Goal: Information Seeking & Learning: Learn about a topic

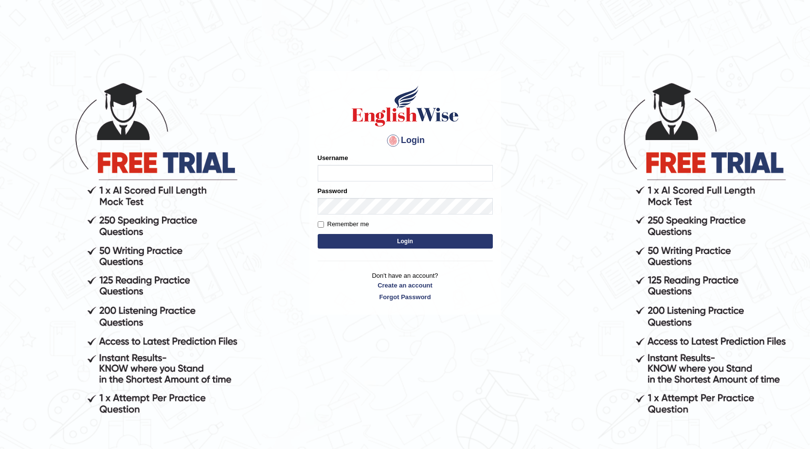
click at [342, 167] on input "Username" at bounding box center [405, 173] width 175 height 17
type input "Vijay1"
click at [323, 225] on input "Remember me" at bounding box center [321, 224] width 6 height 6
checkbox input "true"
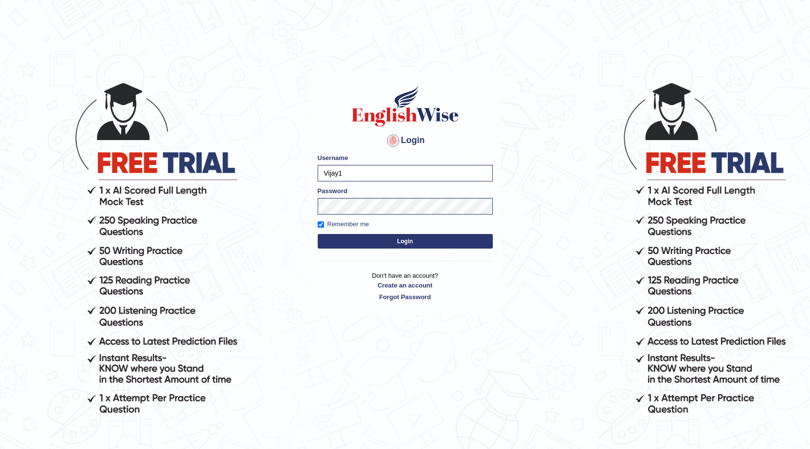
click at [391, 239] on button "Login" at bounding box center [405, 241] width 175 height 15
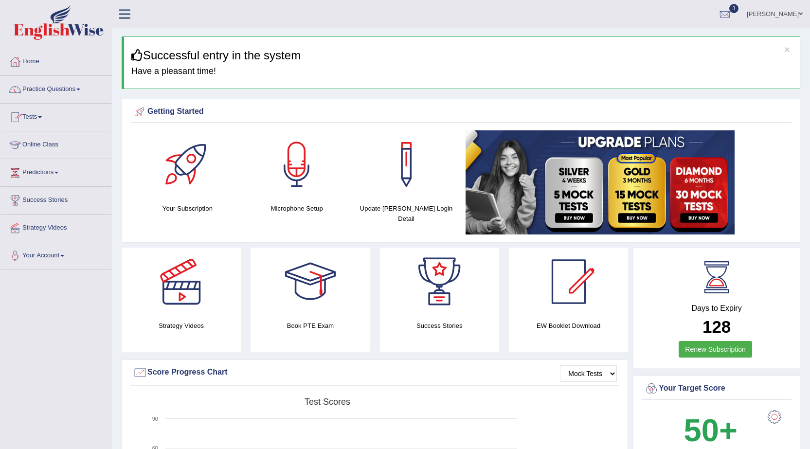
click at [59, 91] on link "Practice Questions" at bounding box center [55, 88] width 111 height 24
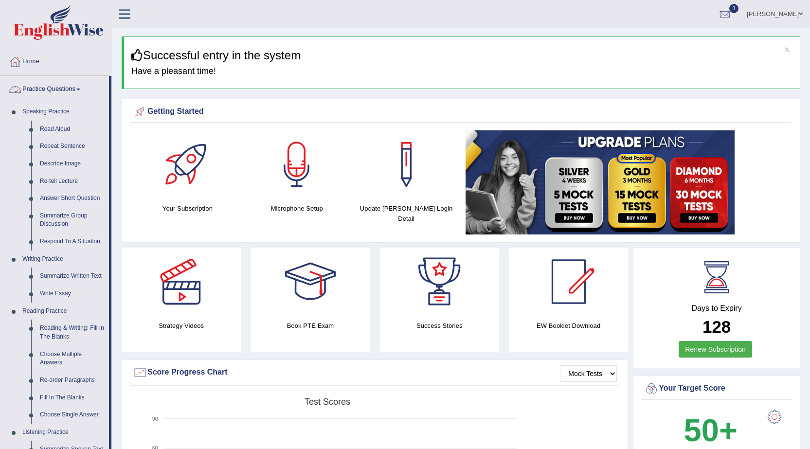
click at [67, 86] on link "Practice Questions" at bounding box center [54, 88] width 108 height 24
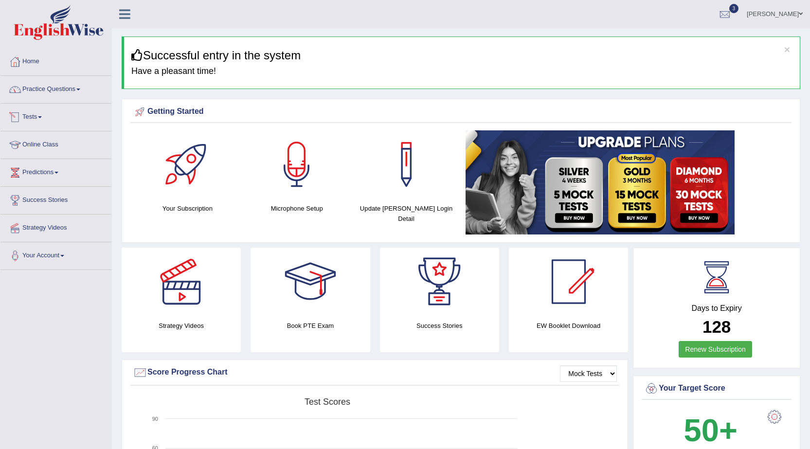
click at [40, 118] on link "Tests" at bounding box center [55, 116] width 111 height 24
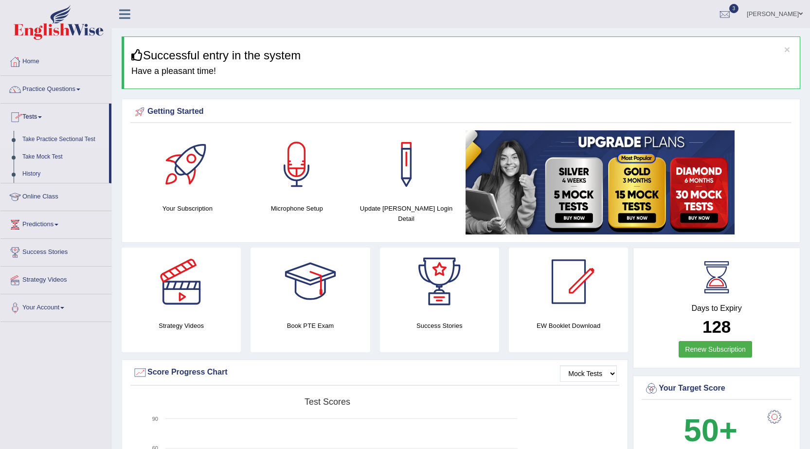
click at [44, 135] on link "Take Practice Sectional Test" at bounding box center [63, 140] width 91 height 18
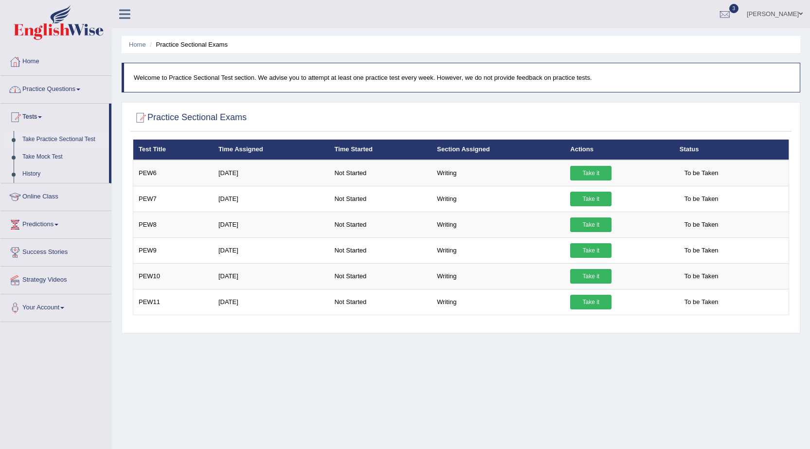
click at [42, 62] on link "Home" at bounding box center [55, 60] width 111 height 24
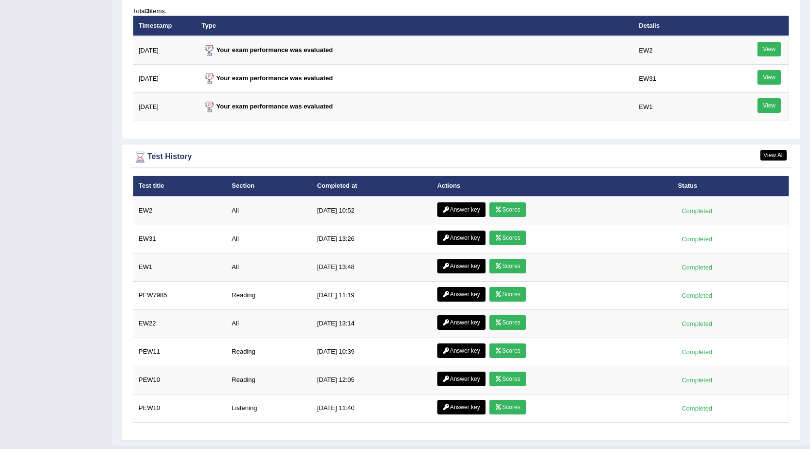
scroll to position [1237, 0]
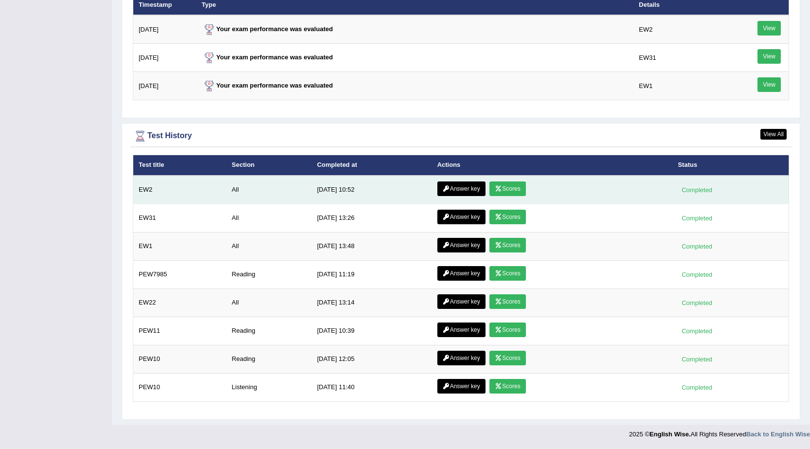
click at [504, 191] on link "Scores" at bounding box center [507, 188] width 36 height 15
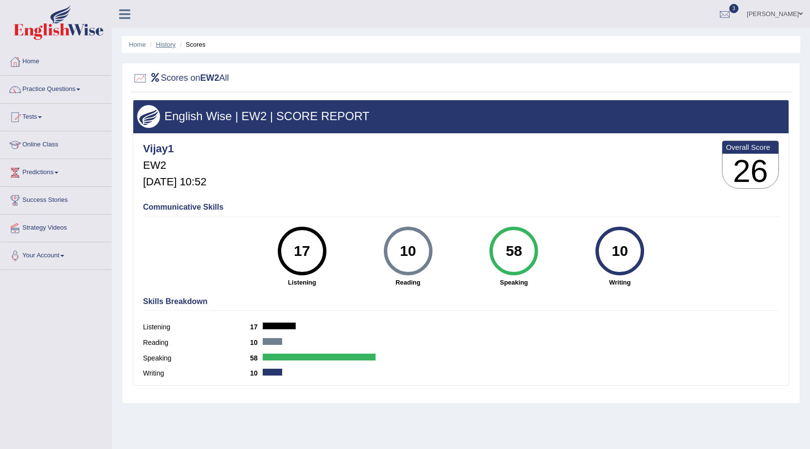
click at [168, 43] on link "History" at bounding box center [165, 44] width 19 height 7
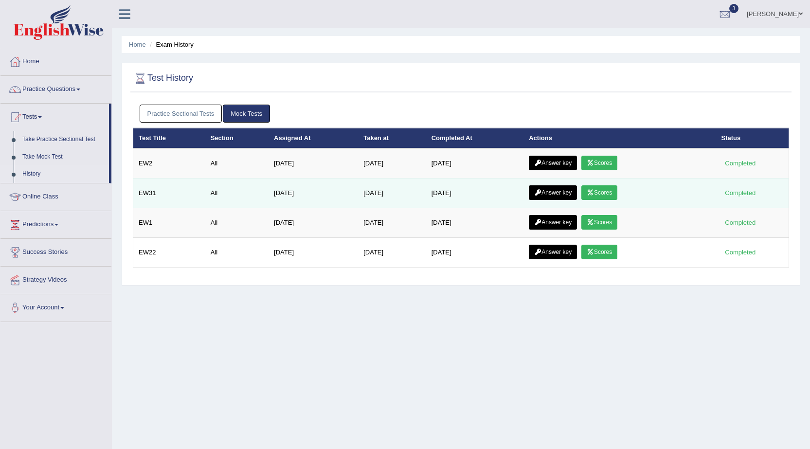
click at [608, 193] on link "Scores" at bounding box center [599, 192] width 36 height 15
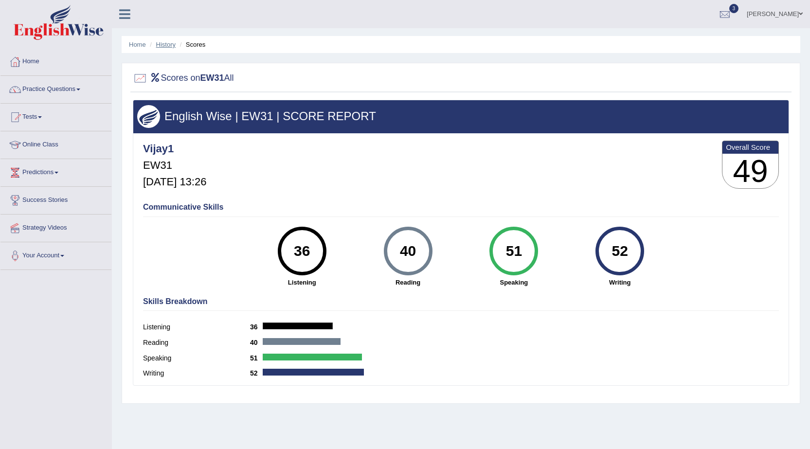
click at [175, 48] on link "History" at bounding box center [165, 44] width 19 height 7
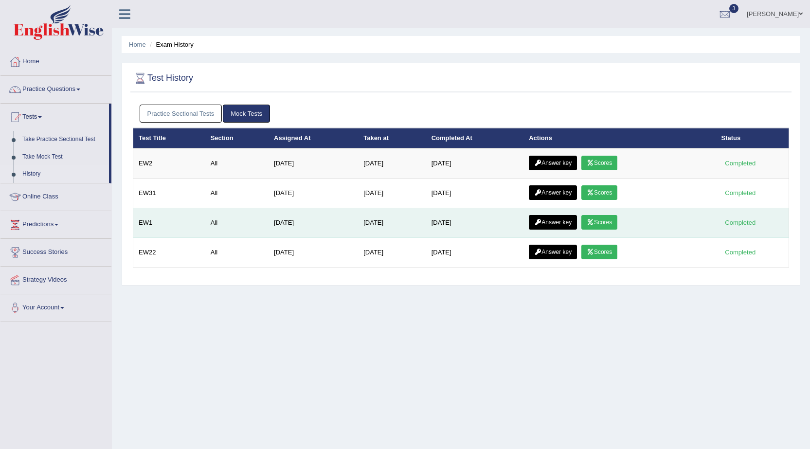
click at [593, 220] on icon at bounding box center [589, 222] width 7 height 6
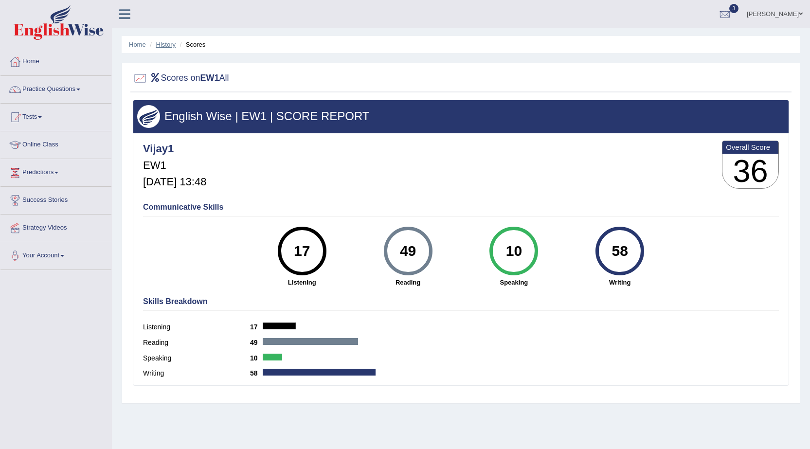
click at [166, 46] on link "History" at bounding box center [165, 44] width 19 height 7
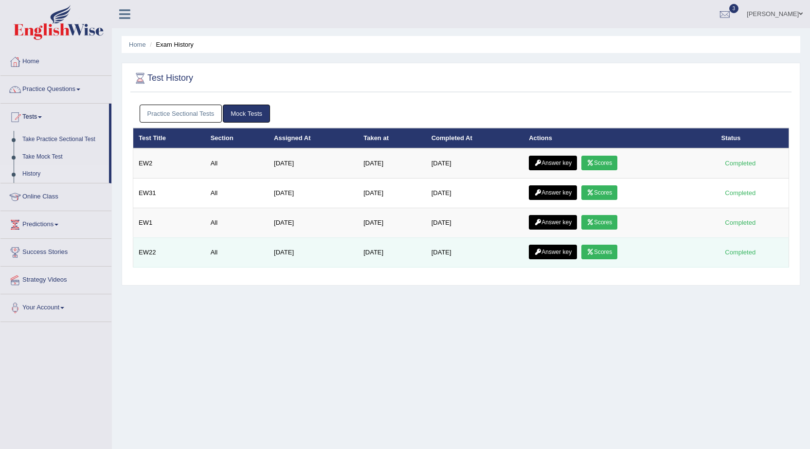
click at [615, 246] on link "Scores" at bounding box center [599, 252] width 36 height 15
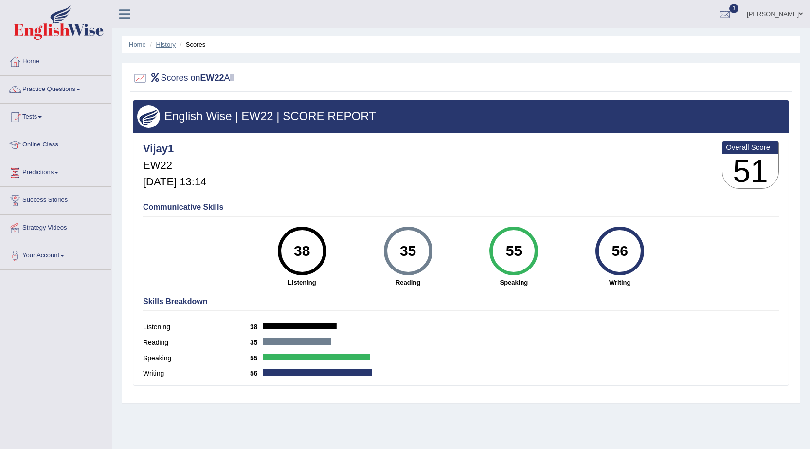
click at [174, 41] on link "History" at bounding box center [165, 44] width 19 height 7
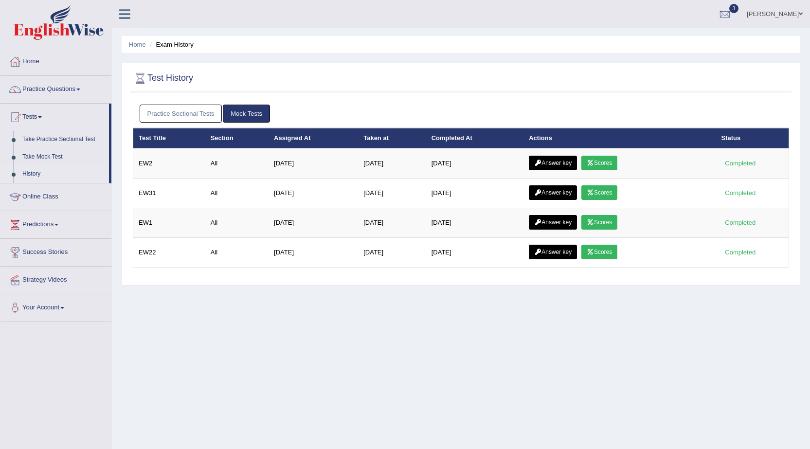
click at [48, 65] on link "Home" at bounding box center [55, 60] width 111 height 24
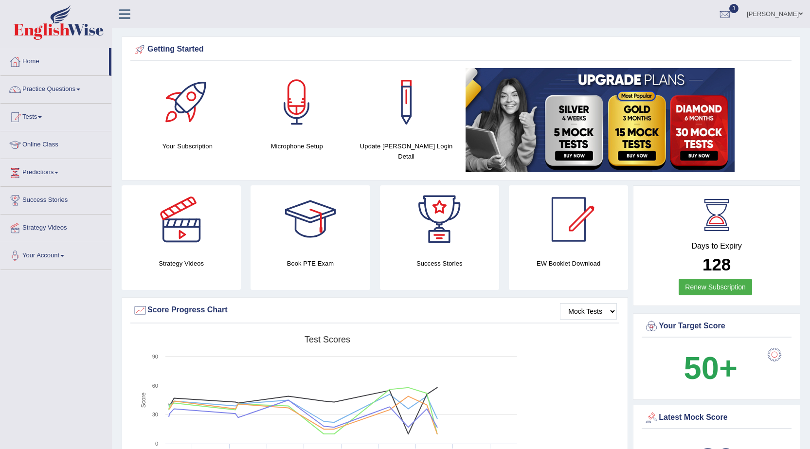
click at [46, 89] on link "Practice Questions" at bounding box center [55, 88] width 111 height 24
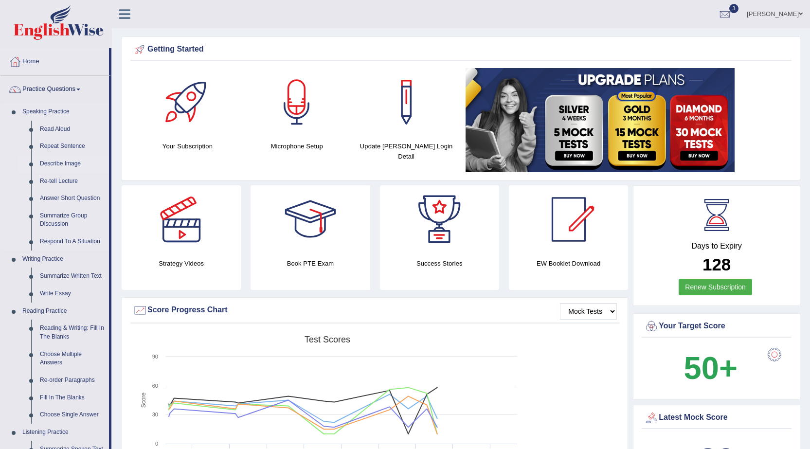
click at [76, 161] on link "Describe Image" at bounding box center [72, 164] width 73 height 18
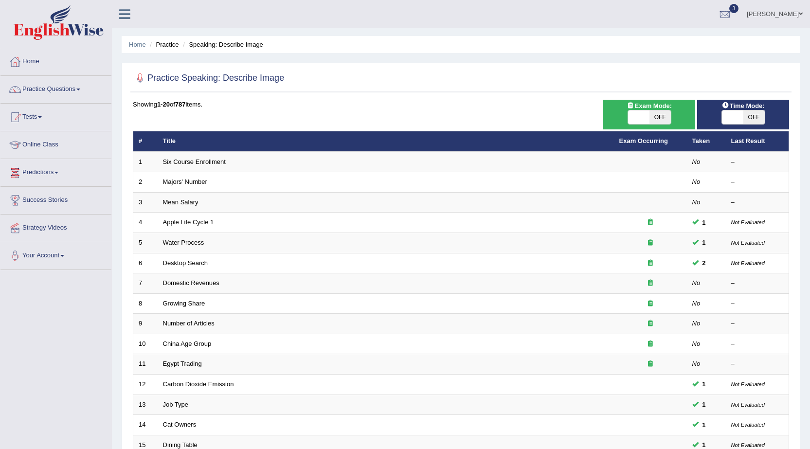
click at [657, 115] on span "OFF" at bounding box center [659, 117] width 21 height 14
checkbox input "true"
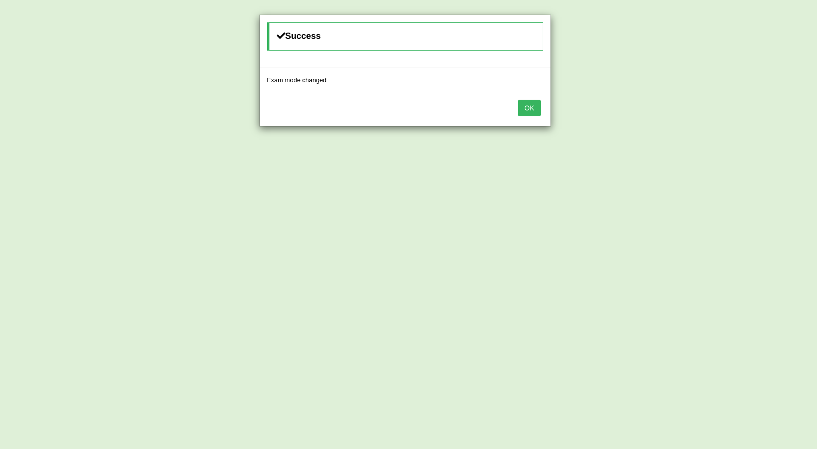
click at [529, 104] on button "OK" at bounding box center [529, 108] width 22 height 17
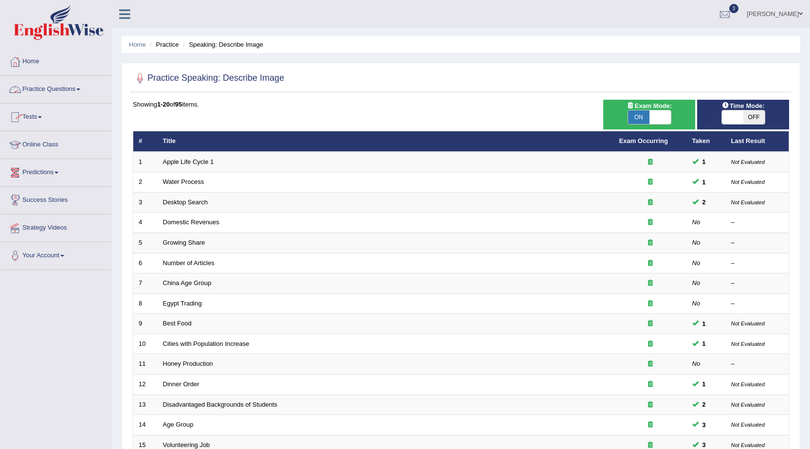
click at [62, 88] on link "Practice Questions" at bounding box center [55, 88] width 111 height 24
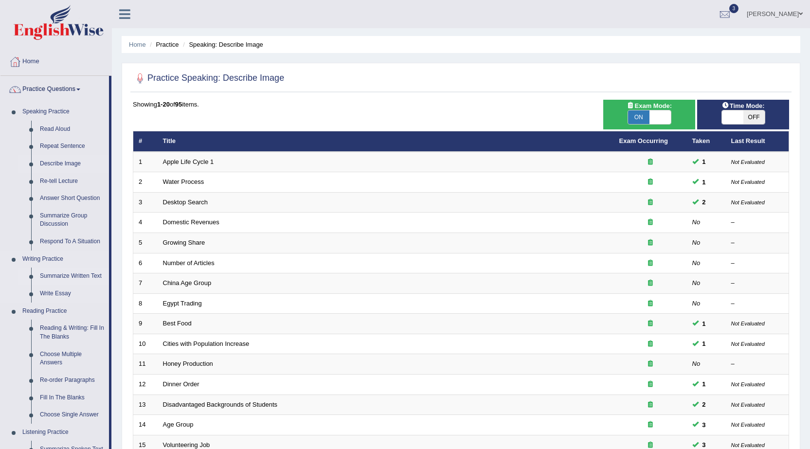
click at [77, 274] on link "Summarize Written Text" at bounding box center [72, 276] width 73 height 18
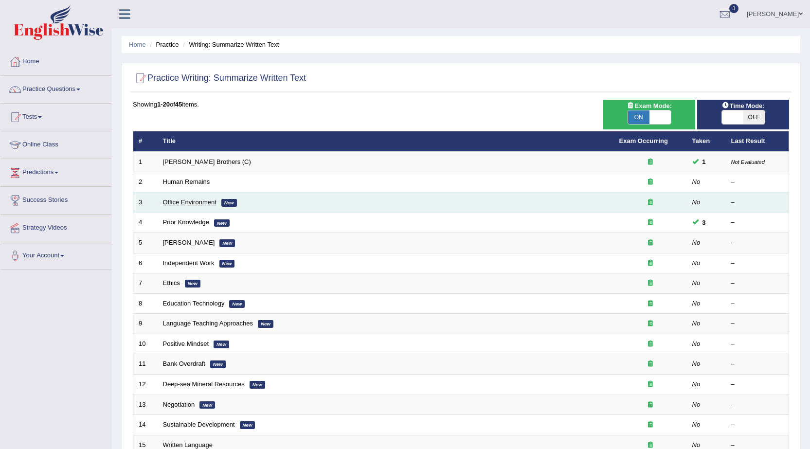
click at [206, 201] on link "Office Environment" at bounding box center [189, 201] width 53 height 7
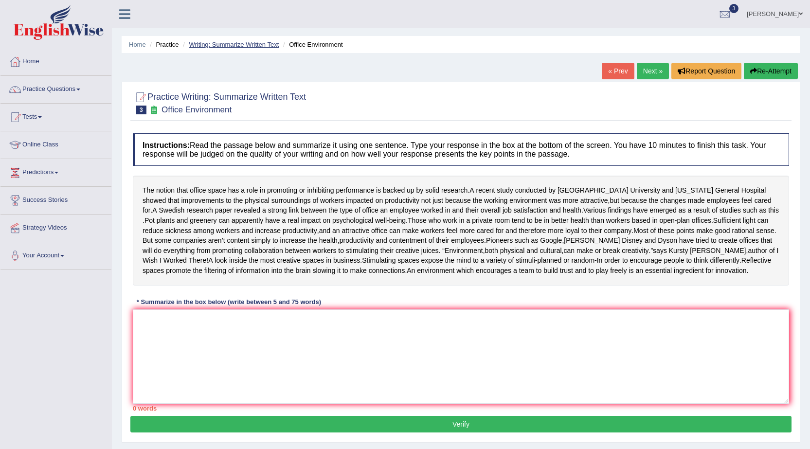
click at [224, 47] on link "Writing: Summarize Written Text" at bounding box center [234, 44] width 90 height 7
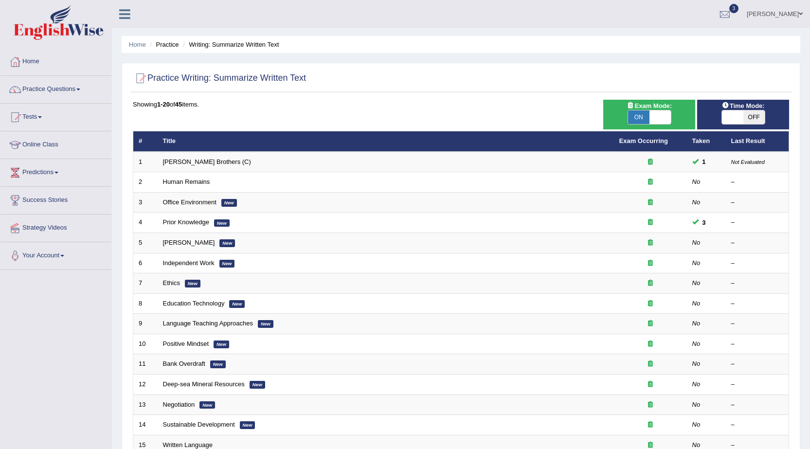
click at [748, 121] on span "OFF" at bounding box center [753, 117] width 21 height 14
checkbox input "true"
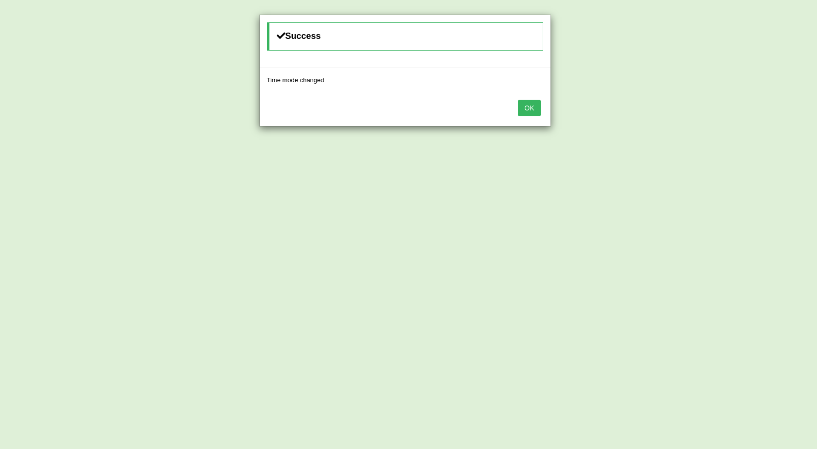
click at [523, 106] on button "OK" at bounding box center [529, 108] width 22 height 17
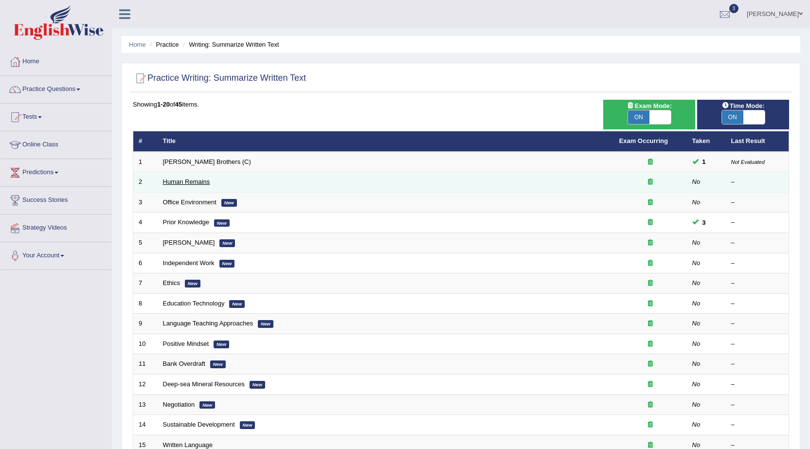
click at [182, 183] on link "Human Remains" at bounding box center [186, 181] width 47 height 7
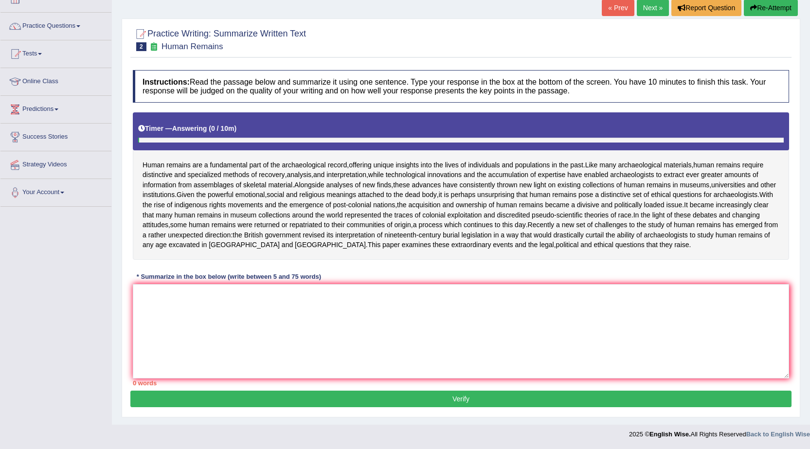
scroll to position [83, 0]
click at [188, 310] on textarea at bounding box center [461, 331] width 656 height 94
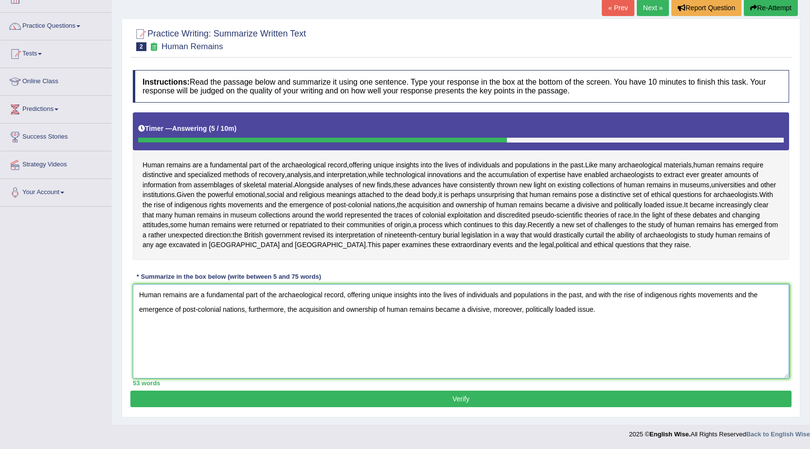
type textarea "Human remains are a fundamental part of the archaeological record, offering uni…"
click at [363, 395] on button "Verify" at bounding box center [460, 399] width 661 height 17
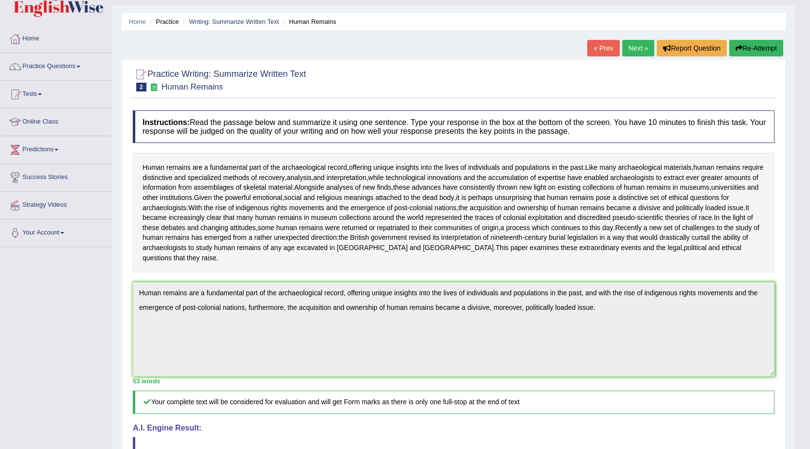
scroll to position [0, 0]
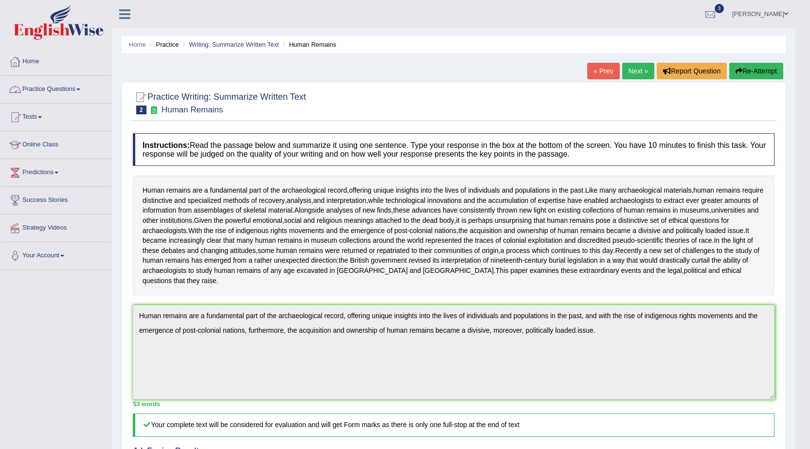
click at [76, 83] on link "Practice Questions" at bounding box center [55, 88] width 111 height 24
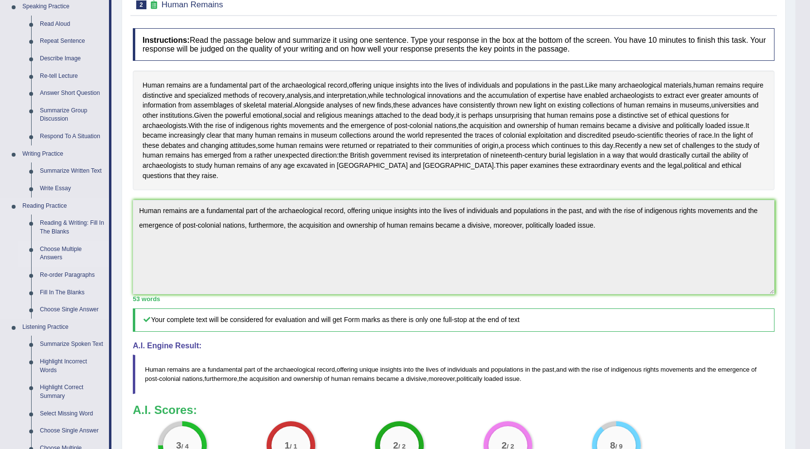
scroll to position [195, 0]
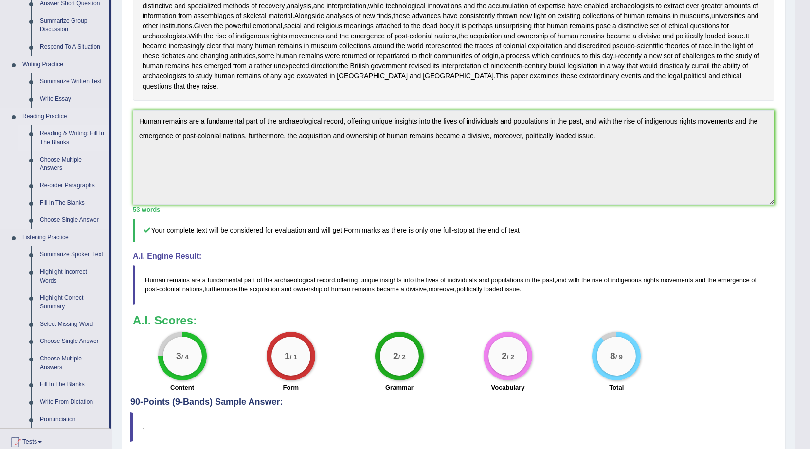
click at [69, 131] on link "Reading & Writing: Fill In The Blanks" at bounding box center [72, 138] width 73 height 26
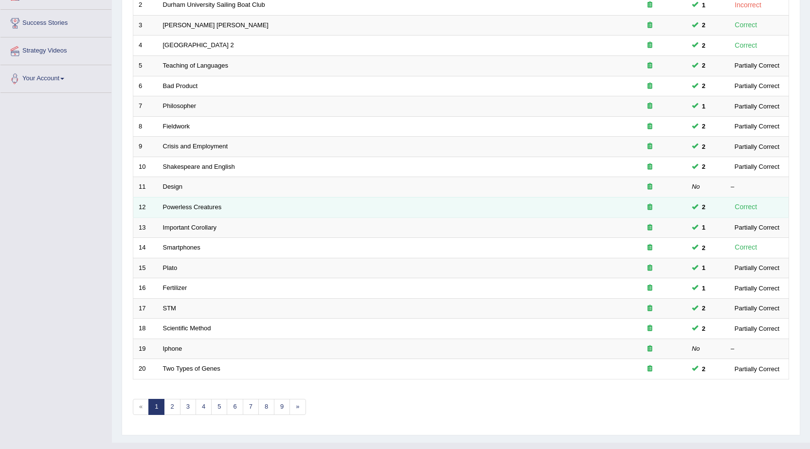
scroll to position [195, 0]
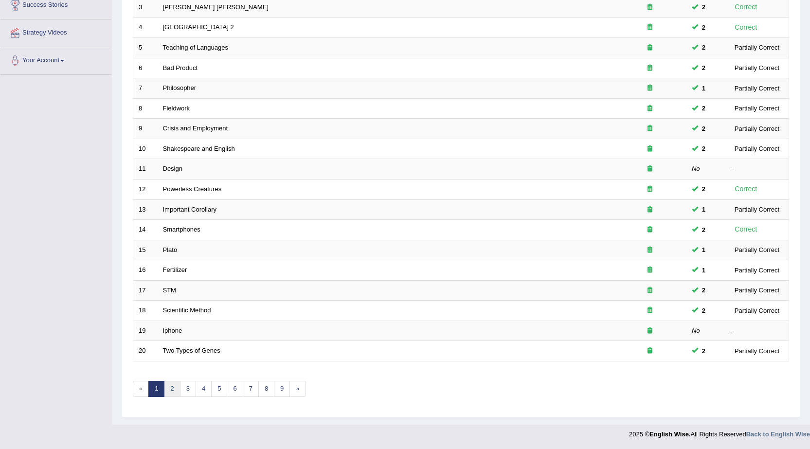
click at [176, 390] on link "2" at bounding box center [172, 389] width 16 height 16
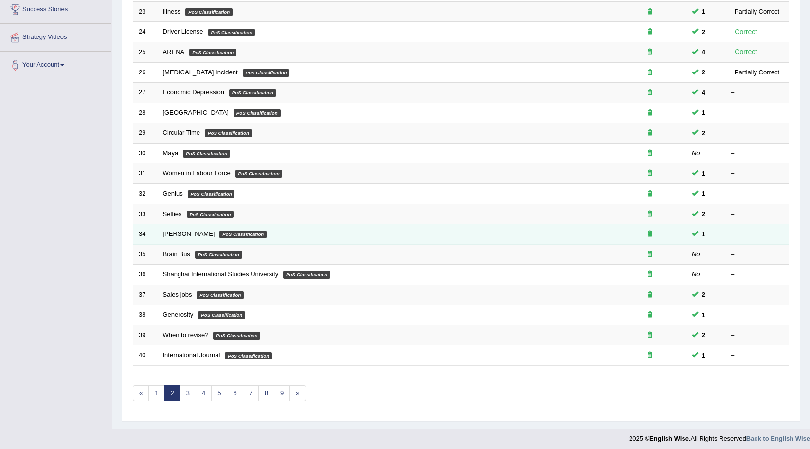
scroll to position [195, 0]
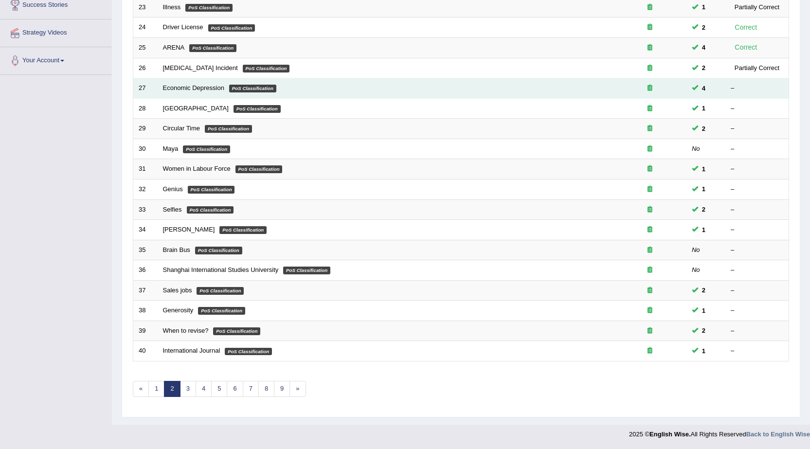
click at [258, 85] on em "PoS Classification" at bounding box center [252, 89] width 47 height 8
click at [218, 94] on td "Economic Depression PoS Classification" at bounding box center [386, 88] width 456 height 20
click at [219, 92] on td "Economic Depression PoS Classification" at bounding box center [386, 88] width 456 height 20
click at [219, 90] on link "Economic Depression" at bounding box center [193, 87] width 61 height 7
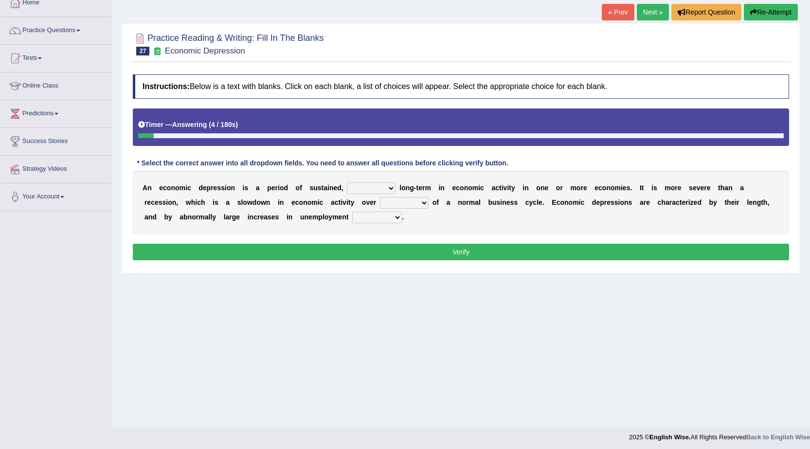
scroll to position [62, 0]
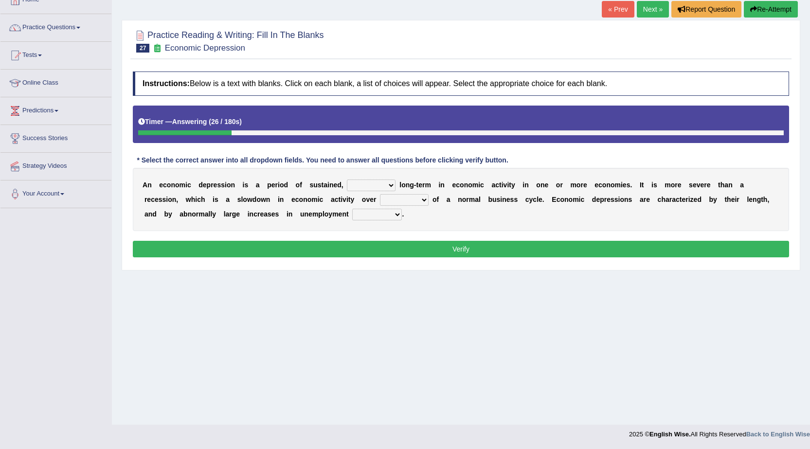
click at [392, 184] on select "variation promotion downturn reduction" at bounding box center [371, 185] width 49 height 12
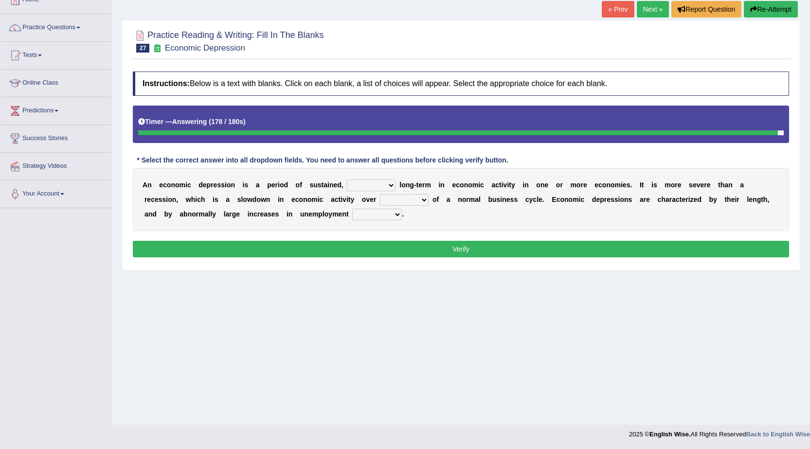
select select "promotion"
click at [347, 179] on select "variation promotion downturn reduction" at bounding box center [371, 185] width 49 height 12
click at [407, 195] on select "an era the course a tally the year" at bounding box center [404, 200] width 49 height 12
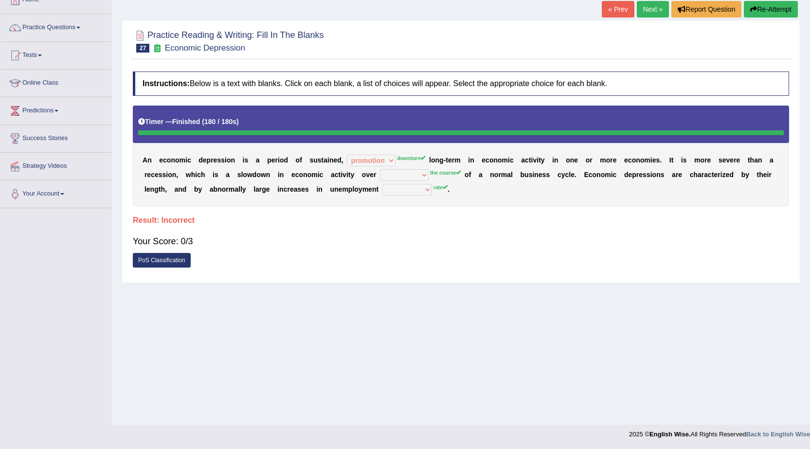
click at [761, 11] on button "Re-Attempt" at bounding box center [771, 9] width 54 height 17
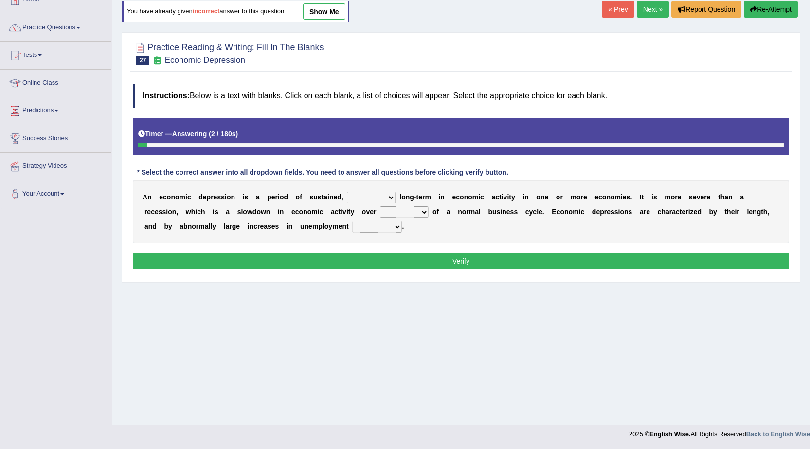
click at [394, 198] on select "variation promotion downturn reduction" at bounding box center [371, 198] width 49 height 12
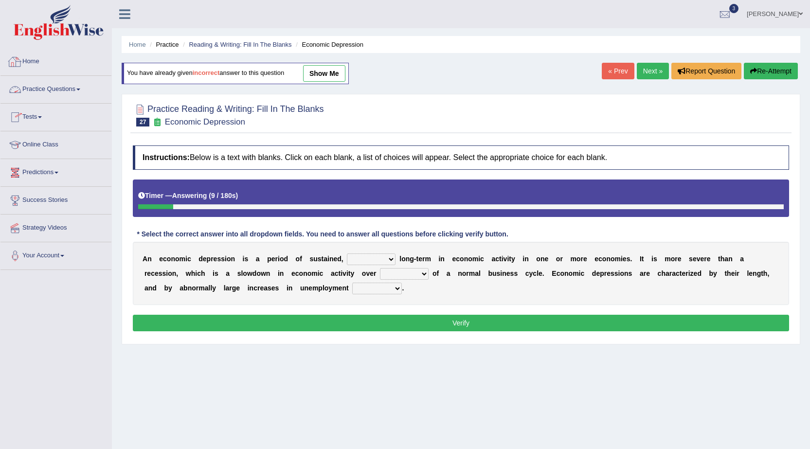
click at [39, 63] on link "Home" at bounding box center [55, 60] width 111 height 24
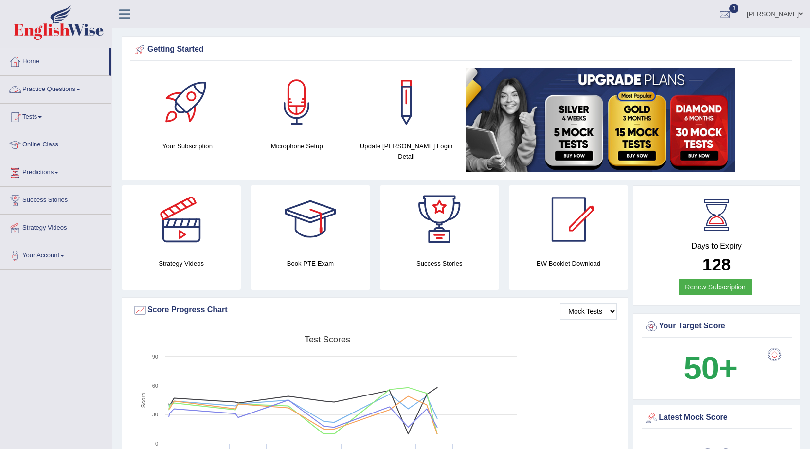
click at [60, 87] on link "Practice Questions" at bounding box center [55, 88] width 111 height 24
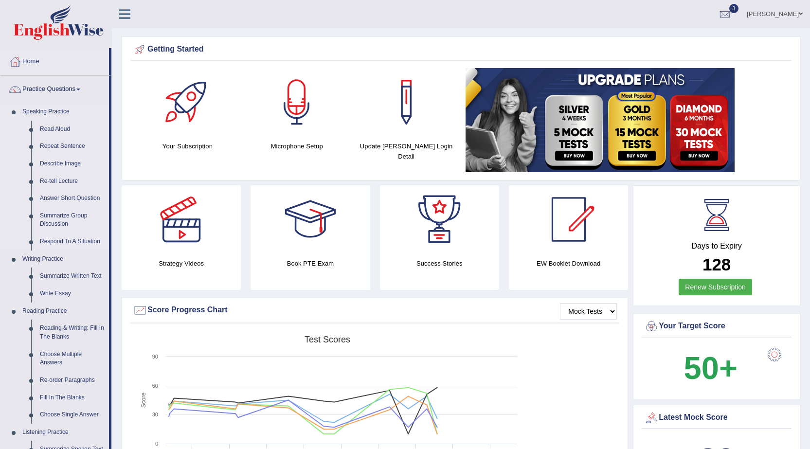
click at [55, 164] on link "Describe Image" at bounding box center [72, 164] width 73 height 18
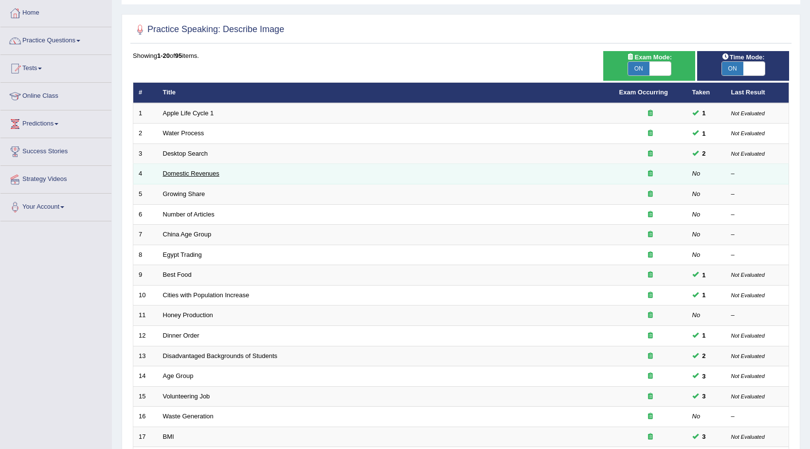
click at [194, 172] on link "Domestic Revenues" at bounding box center [191, 173] width 56 height 7
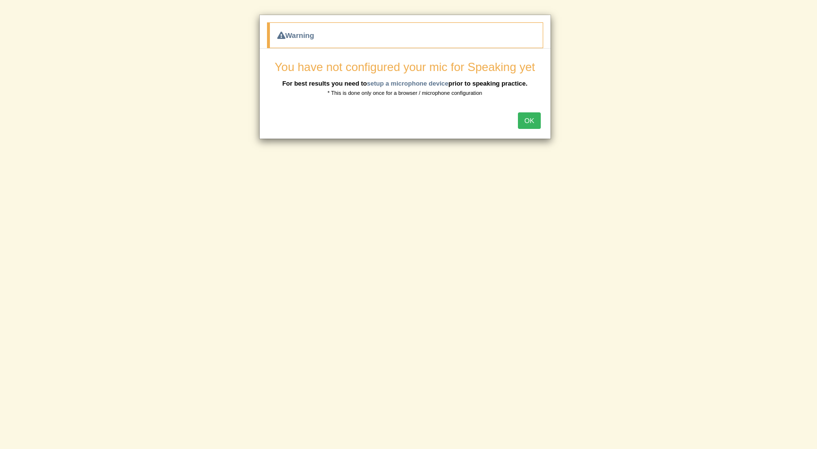
click at [529, 118] on button "OK" at bounding box center [529, 120] width 22 height 17
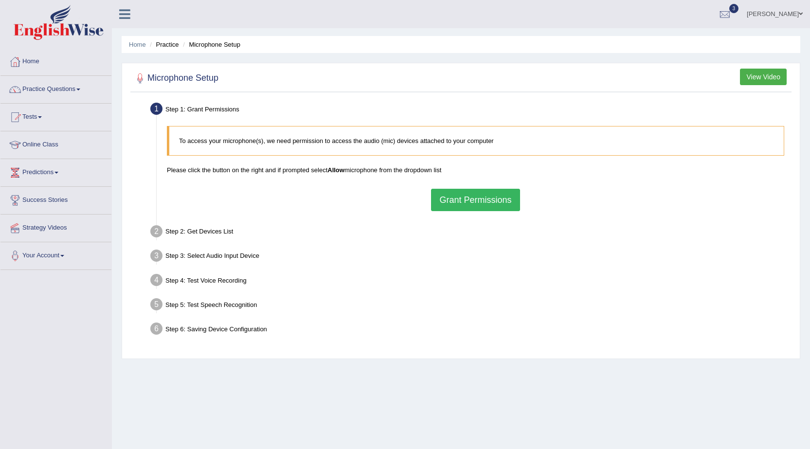
click at [480, 194] on button "Grant Permissions" at bounding box center [475, 200] width 89 height 22
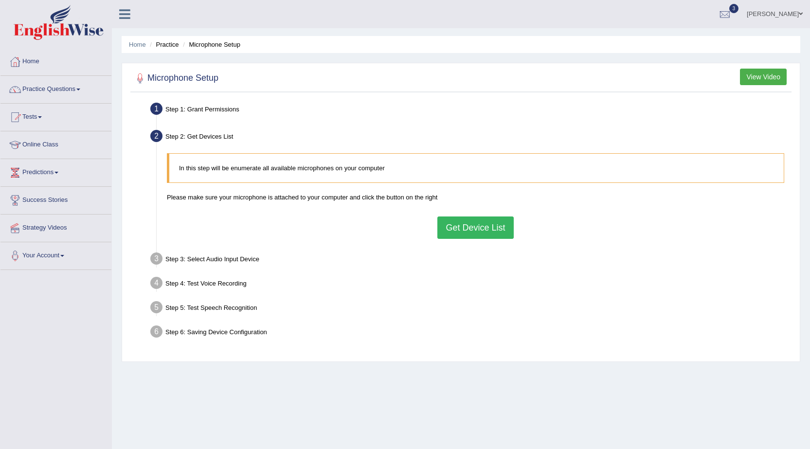
click at [470, 226] on button "Get Device List" at bounding box center [475, 227] width 76 height 22
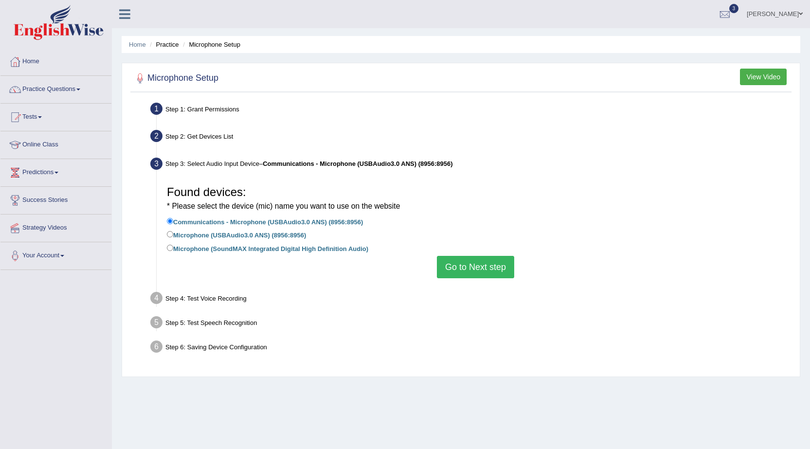
click at [477, 267] on button "Go to Next step" at bounding box center [475, 267] width 77 height 22
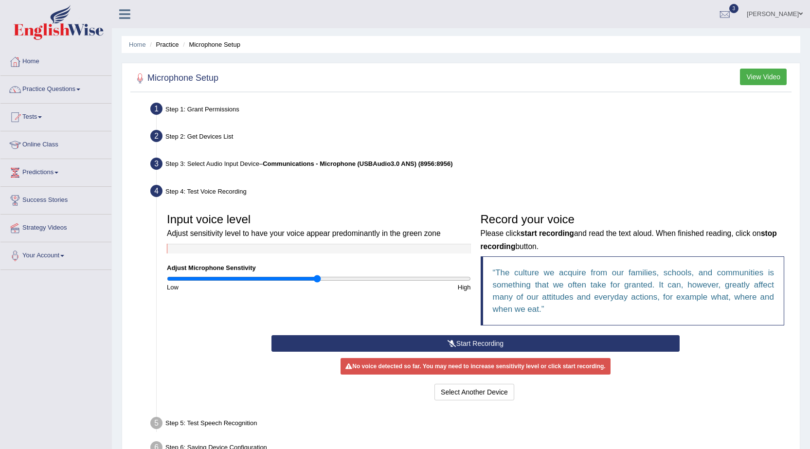
click at [496, 342] on button "Start Recording" at bounding box center [475, 343] width 408 height 17
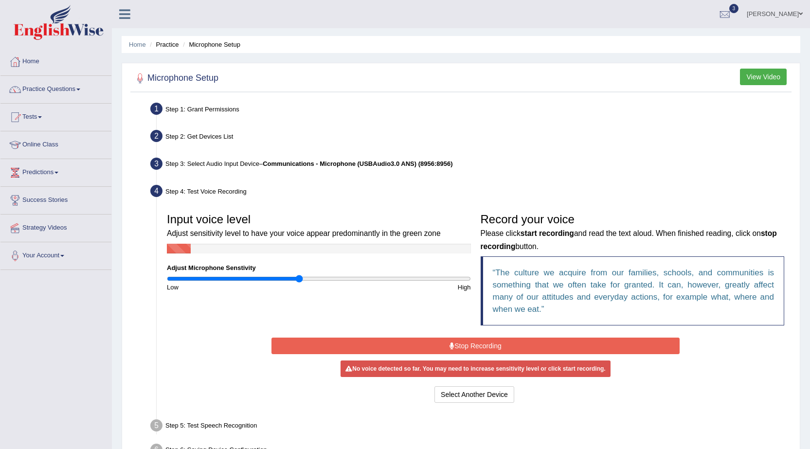
click at [299, 277] on input "range" at bounding box center [319, 279] width 304 height 8
click at [287, 277] on input "range" at bounding box center [319, 279] width 304 height 8
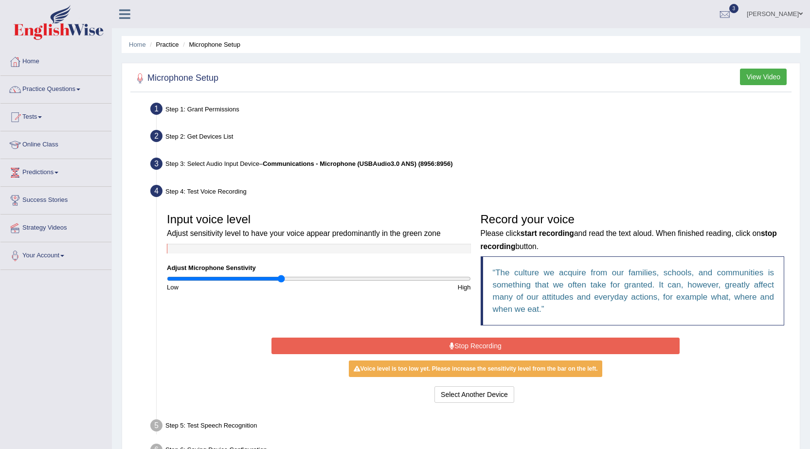
type input "0.76"
click at [281, 278] on input "range" at bounding box center [319, 279] width 304 height 8
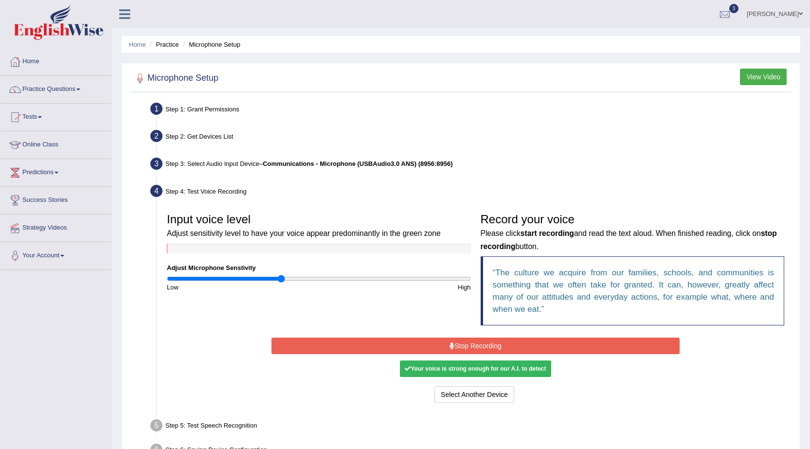
click at [469, 349] on button "Stop Recording" at bounding box center [475, 346] width 408 height 17
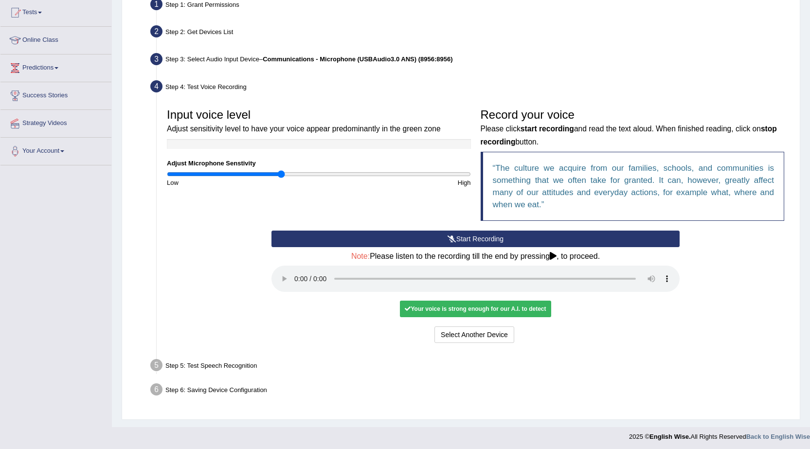
scroll to position [107, 0]
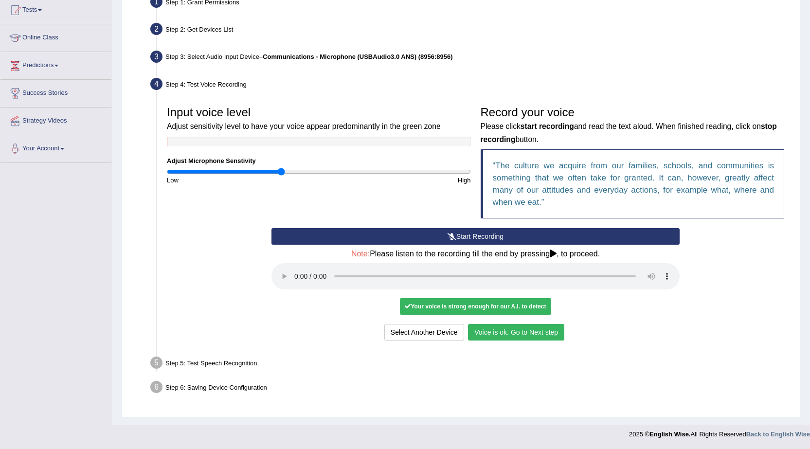
click at [519, 327] on button "Voice is ok. Go to Next step" at bounding box center [516, 332] width 96 height 17
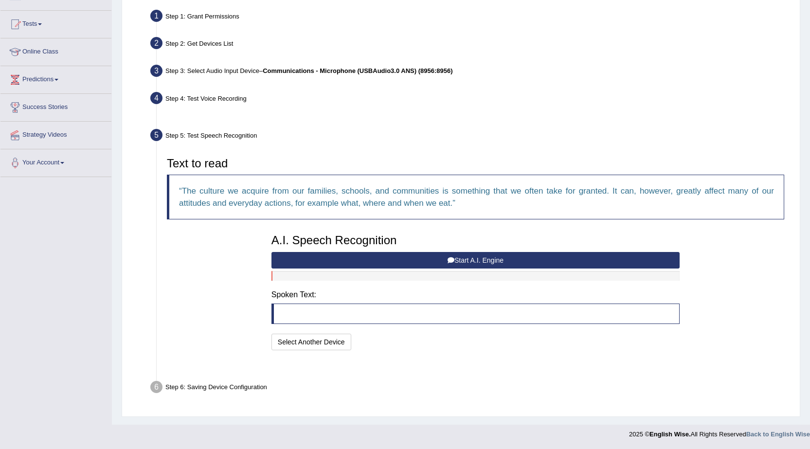
scroll to position [69, 0]
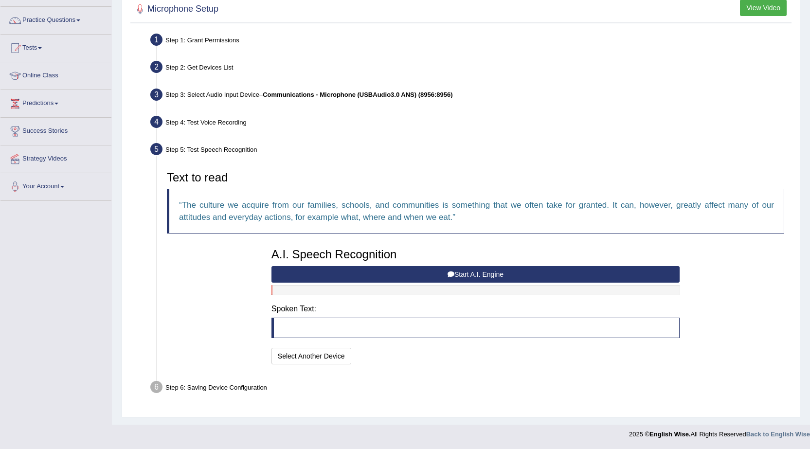
click at [485, 274] on button "Start A.I. Engine" at bounding box center [475, 274] width 408 height 17
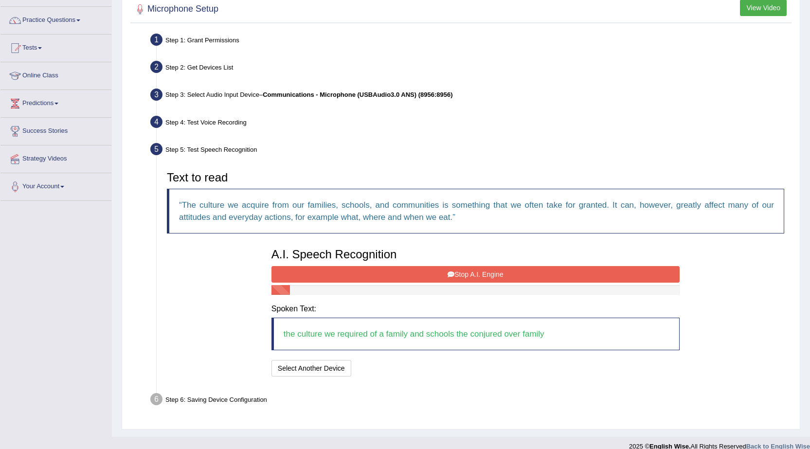
click at [485, 274] on button "Stop A.I. Engine" at bounding box center [475, 274] width 408 height 17
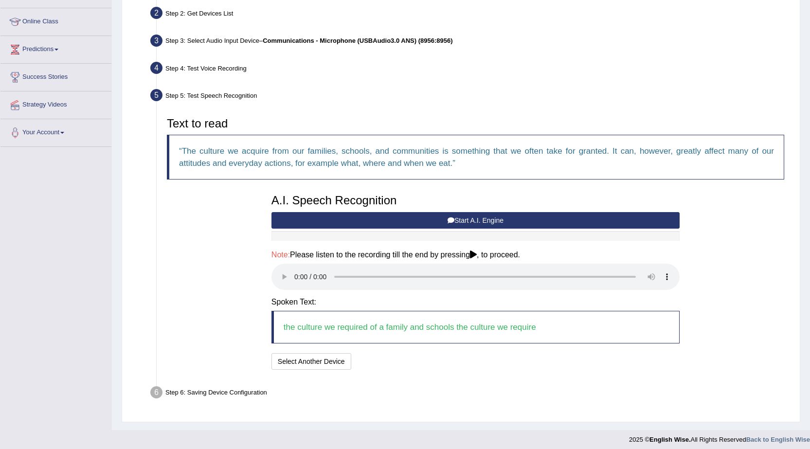
scroll to position [128, 0]
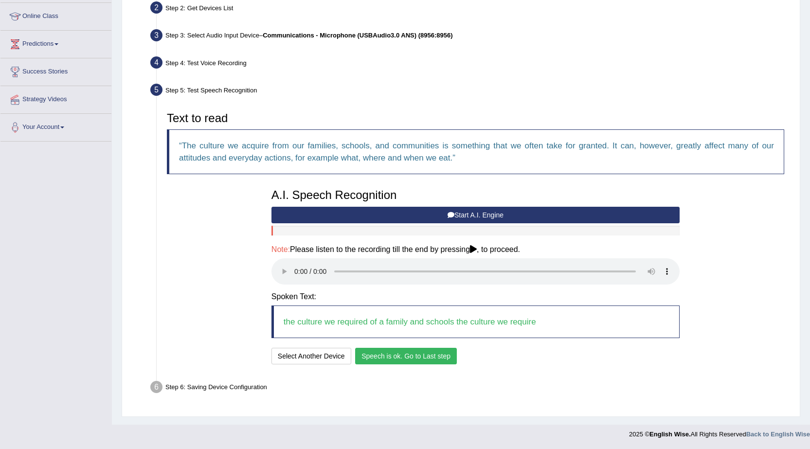
click at [362, 352] on button "Speech is ok. Go to Last step" at bounding box center [406, 356] width 102 height 17
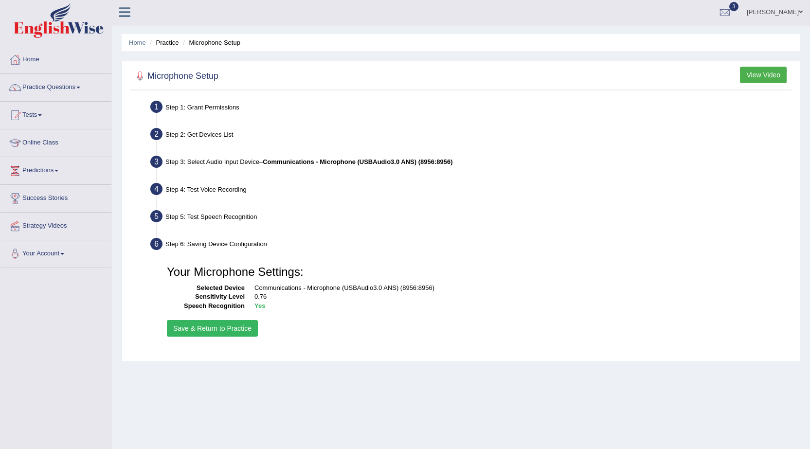
scroll to position [0, 0]
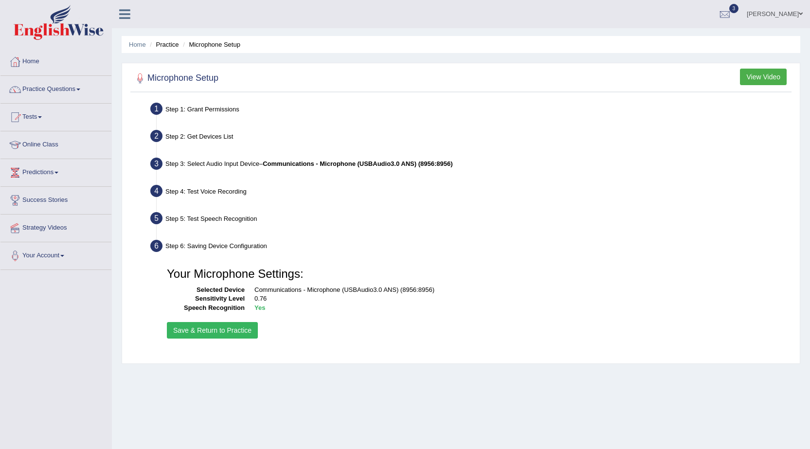
click at [44, 61] on link "Home" at bounding box center [55, 60] width 111 height 24
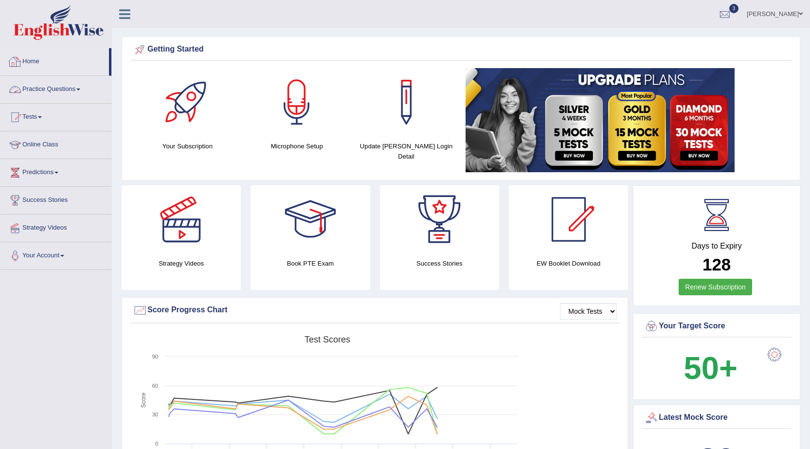
click at [61, 90] on link "Practice Questions" at bounding box center [55, 88] width 111 height 24
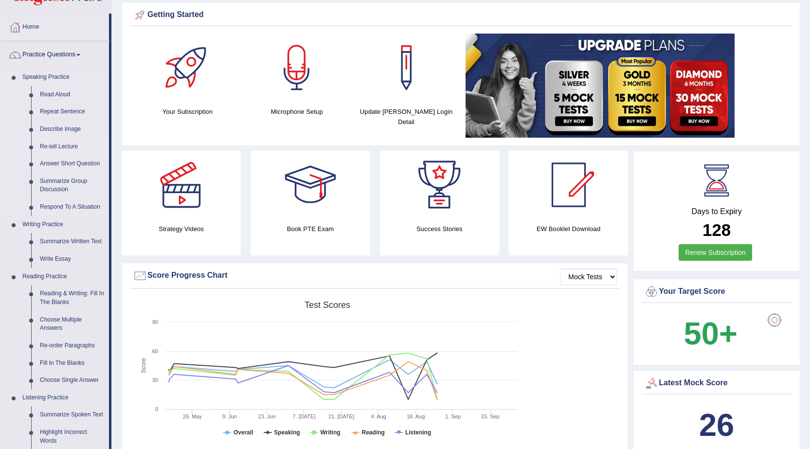
scroll to position [49, 0]
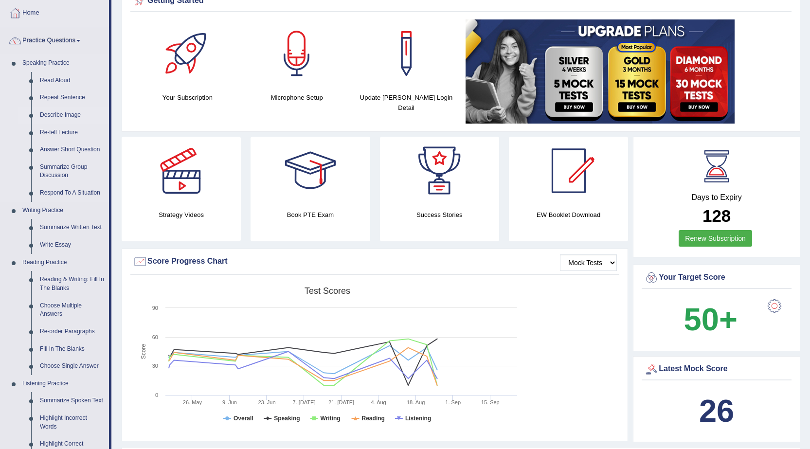
click at [70, 114] on link "Describe Image" at bounding box center [72, 116] width 73 height 18
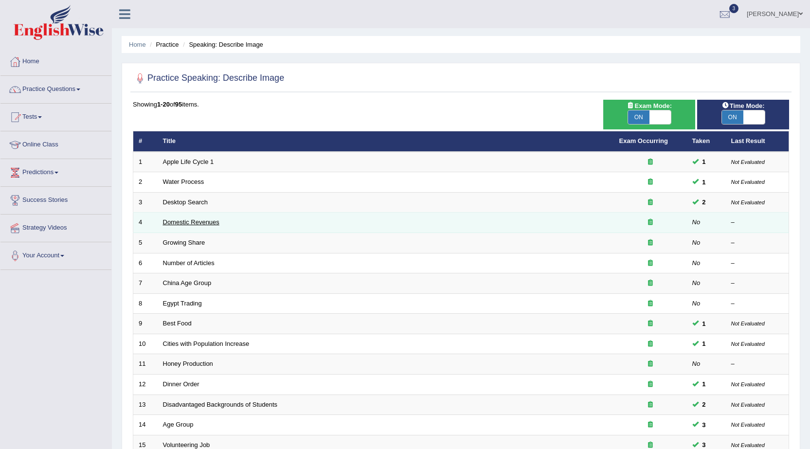
click at [184, 223] on link "Domestic Revenues" at bounding box center [191, 221] width 56 height 7
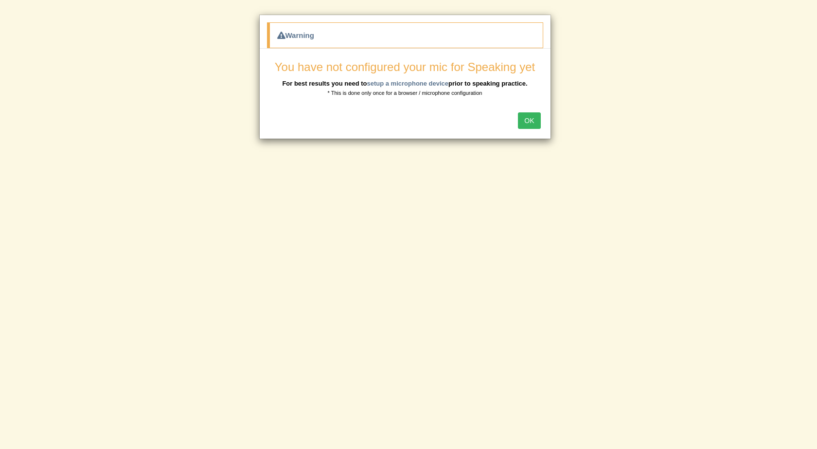
click at [536, 124] on button "OK" at bounding box center [529, 120] width 22 height 17
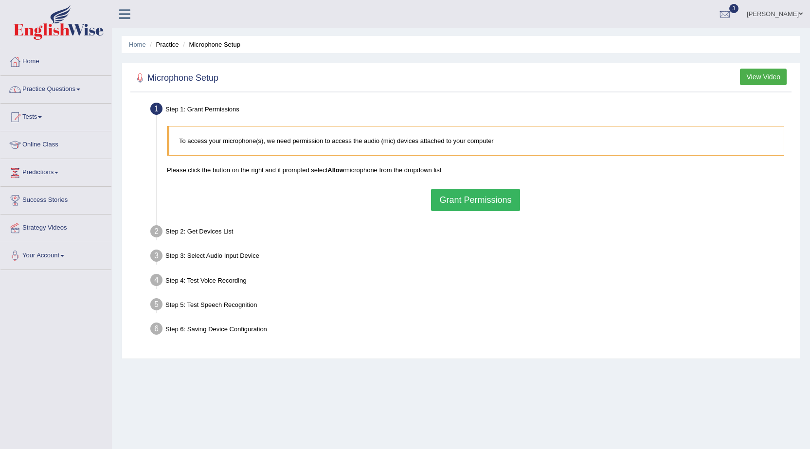
click at [62, 91] on link "Practice Questions" at bounding box center [55, 88] width 111 height 24
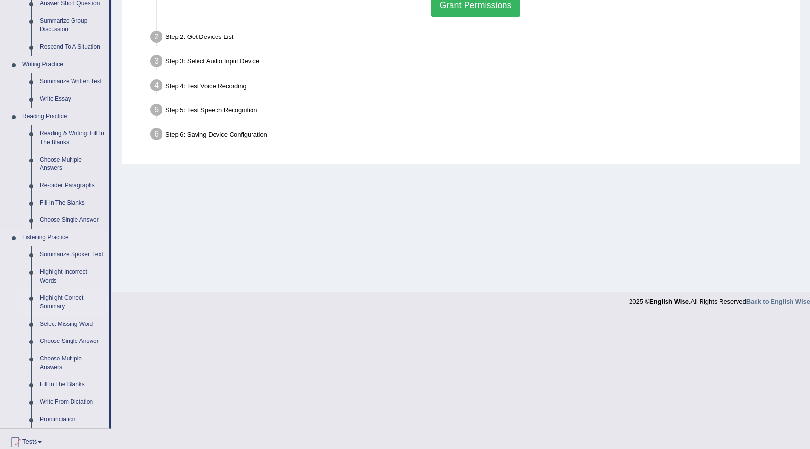
scroll to position [243, 0]
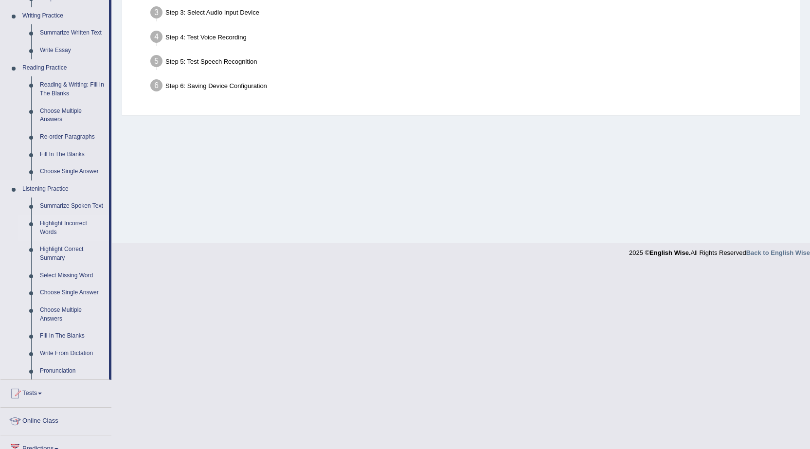
click at [71, 223] on link "Highlight Incorrect Words" at bounding box center [72, 228] width 73 height 26
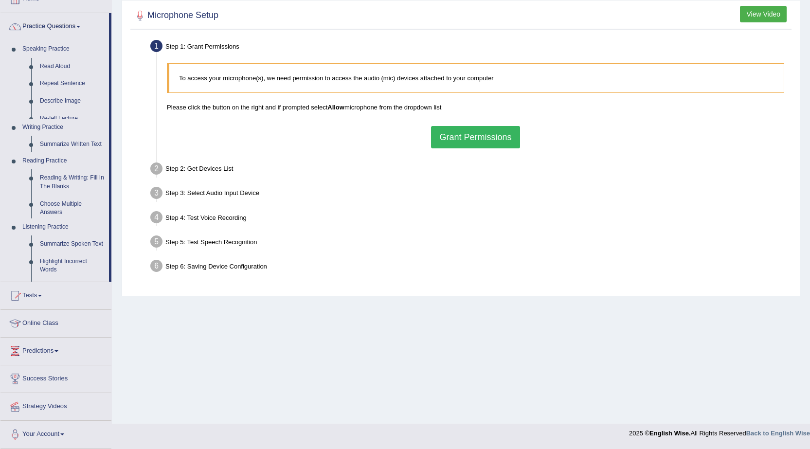
scroll to position [62, 0]
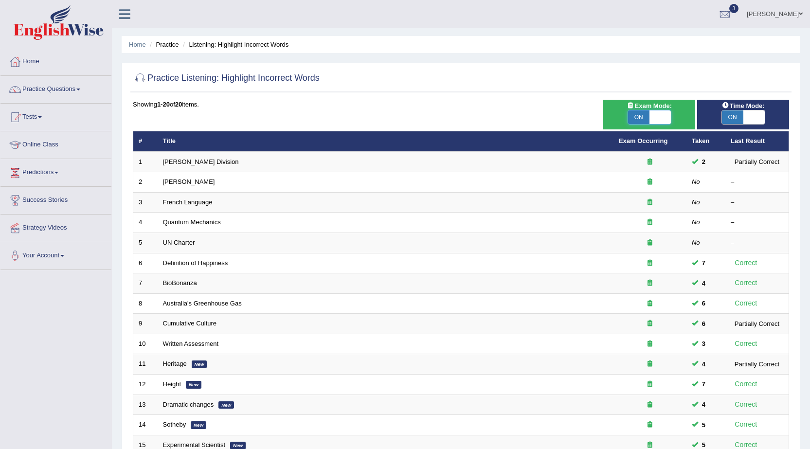
click at [664, 120] on span at bounding box center [659, 117] width 21 height 14
checkbox input "false"
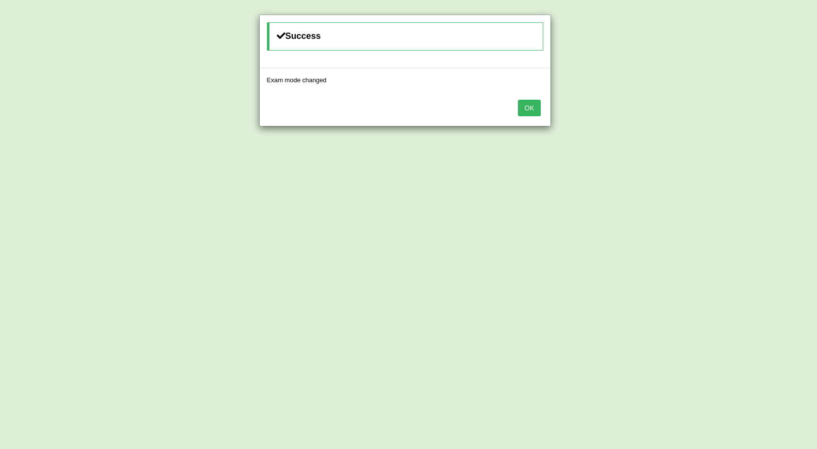
click at [534, 111] on button "OK" at bounding box center [529, 108] width 22 height 17
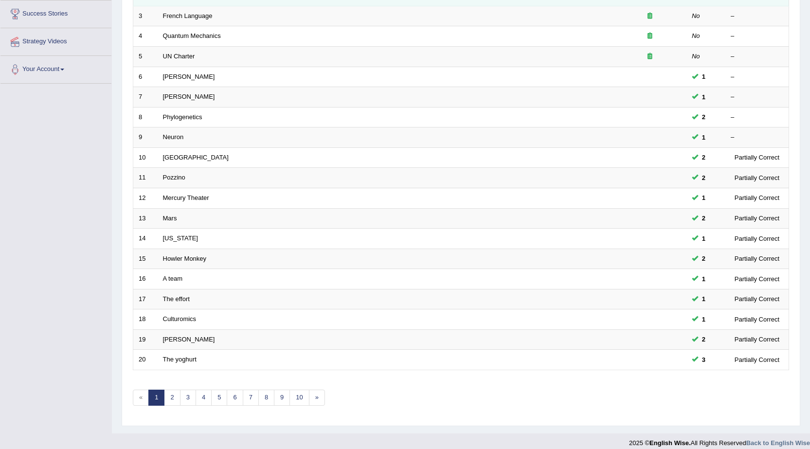
scroll to position [195, 0]
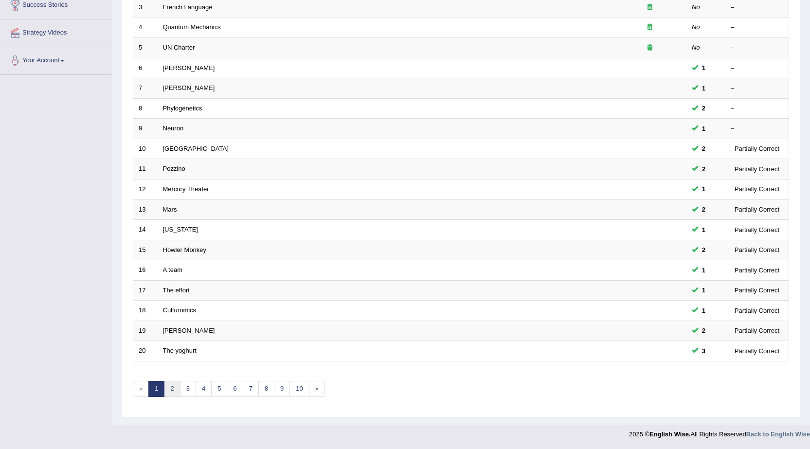
click at [167, 391] on link "2" at bounding box center [172, 389] width 16 height 16
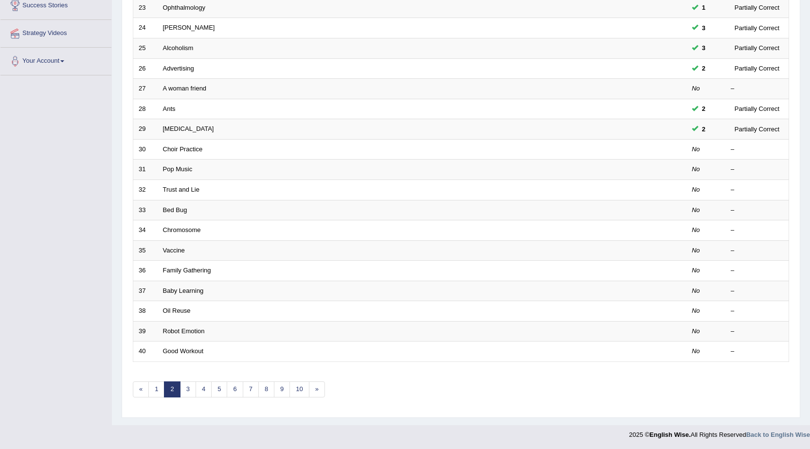
scroll to position [195, 0]
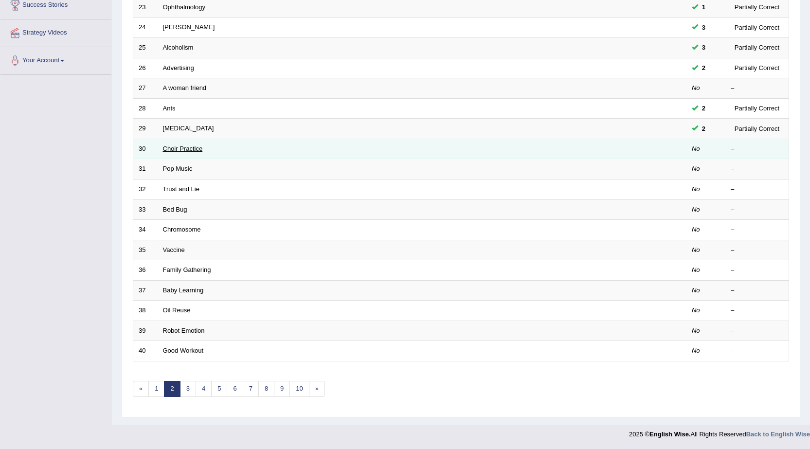
click at [189, 150] on link "Choir Practice" at bounding box center [183, 148] width 40 height 7
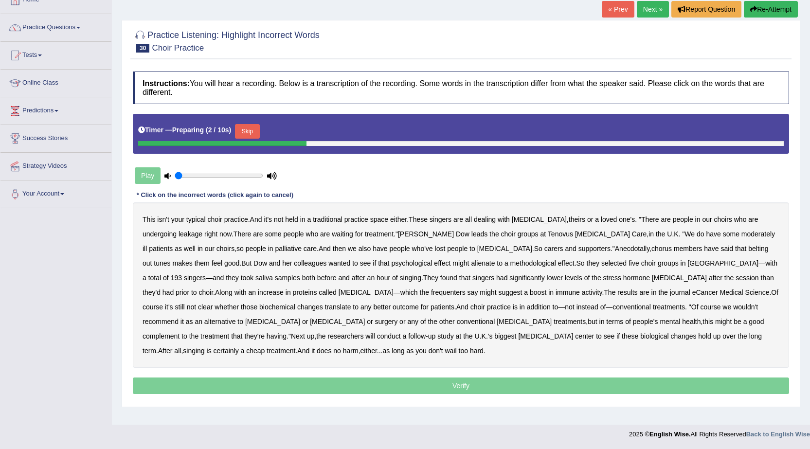
click at [248, 130] on button "Skip" at bounding box center [247, 131] width 24 height 15
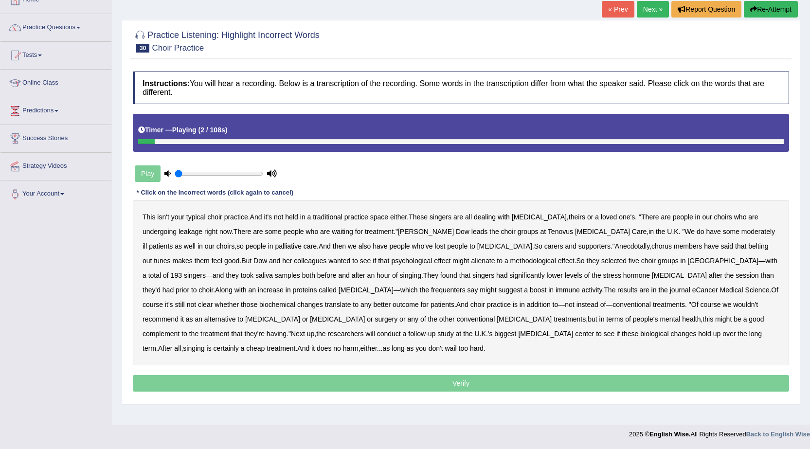
click at [216, 215] on b "choir" at bounding box center [214, 217] width 15 height 8
click at [217, 215] on b "choir" at bounding box center [214, 217] width 15 height 8
click at [177, 228] on b "undergoing" at bounding box center [159, 232] width 34 height 8
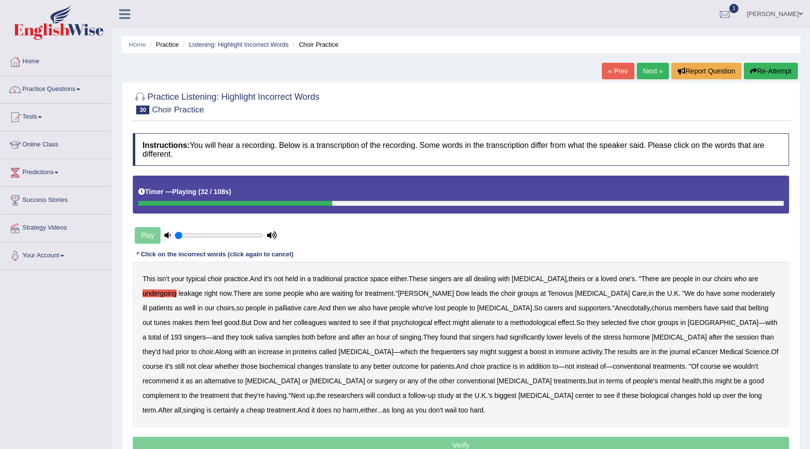
click at [757, 69] on button "Re-Attempt" at bounding box center [771, 71] width 54 height 17
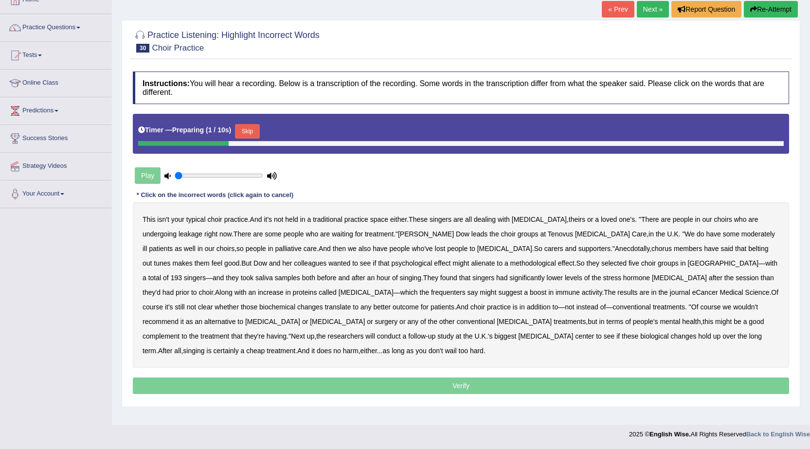
drag, startPoint x: 256, startPoint y: 134, endPoint x: 168, endPoint y: 193, distance: 106.2
click at [238, 146] on div "Timer — Preparing ( 1 / 10s ) Skip" at bounding box center [461, 134] width 656 height 40
click at [245, 133] on button "Skip" at bounding box center [247, 131] width 24 height 15
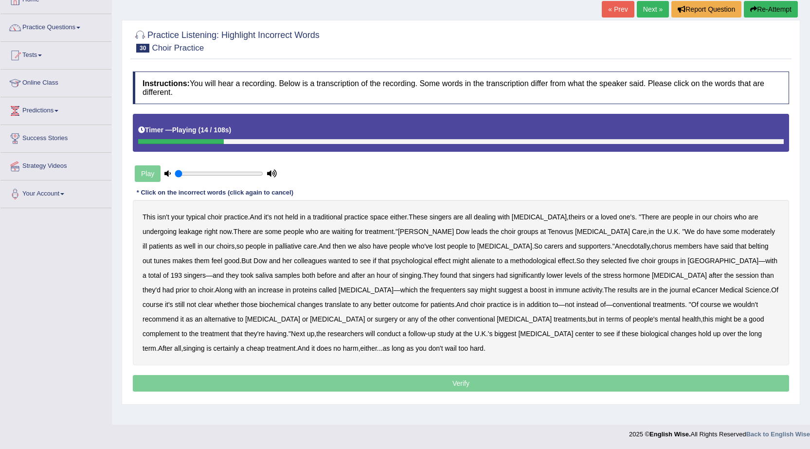
click at [178, 234] on b "leakage" at bounding box center [190, 232] width 24 height 8
click at [510, 263] on b "methodological" at bounding box center [533, 261] width 46 height 8
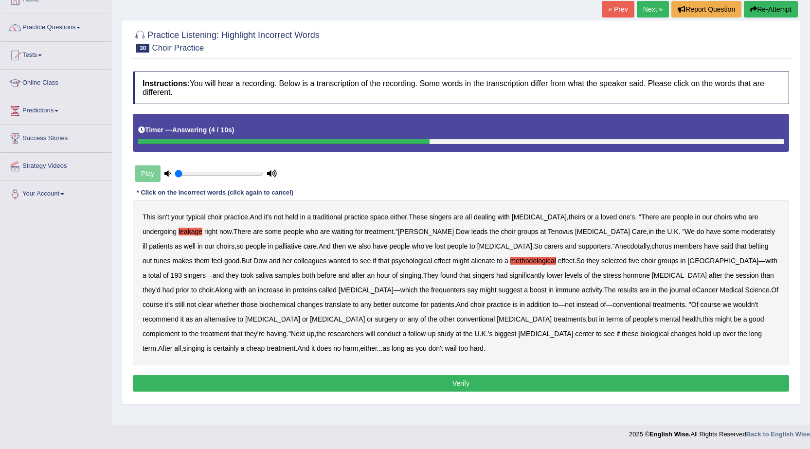
click at [644, 11] on link "Next »" at bounding box center [653, 9] width 32 height 17
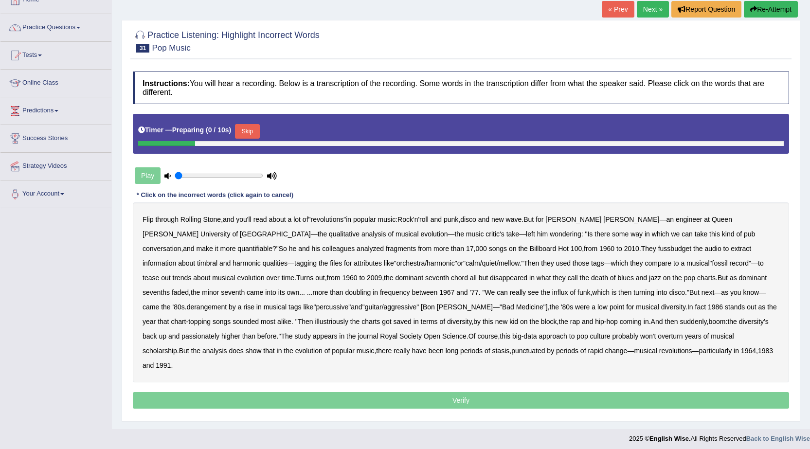
scroll to position [62, 0]
click at [652, 9] on link "Next »" at bounding box center [653, 9] width 32 height 17
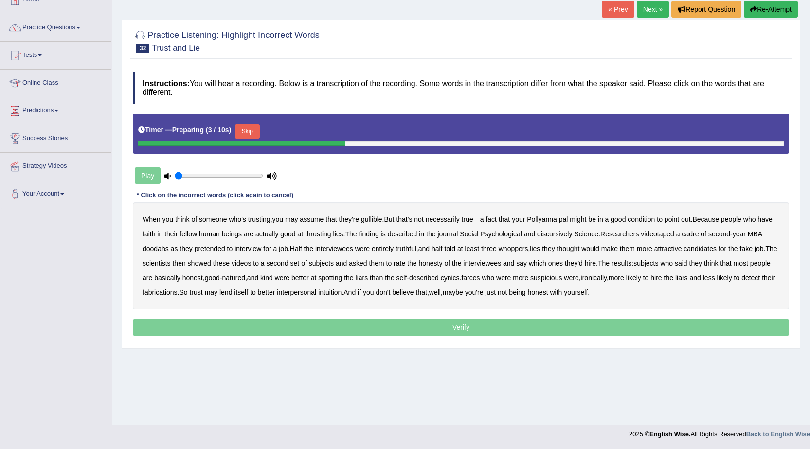
drag, startPoint x: 243, startPoint y: 129, endPoint x: 248, endPoint y: 133, distance: 6.3
click at [243, 129] on button "Skip" at bounding box center [247, 131] width 24 height 15
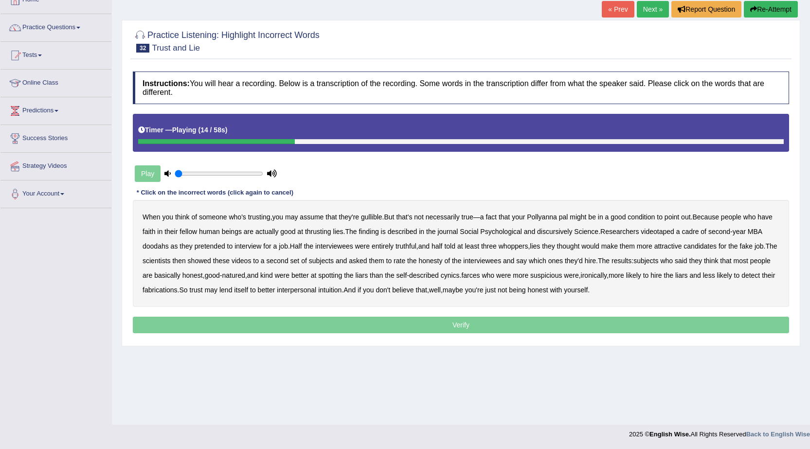
click at [325, 233] on b "thrusting" at bounding box center [318, 232] width 26 height 8
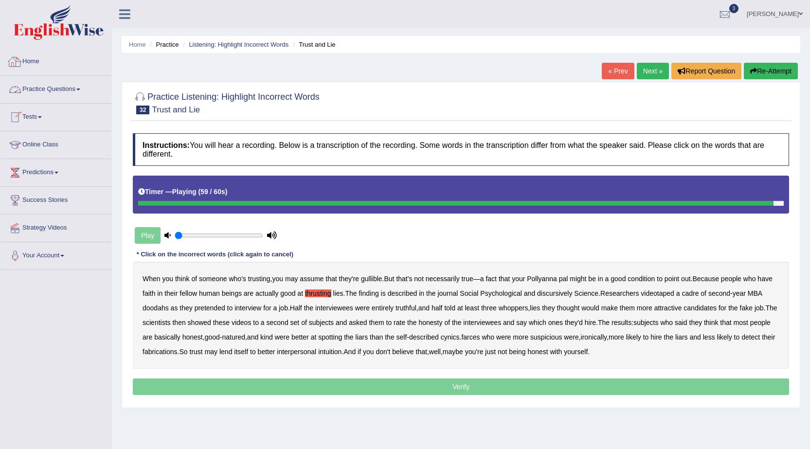
click at [40, 56] on link "Home" at bounding box center [55, 60] width 111 height 24
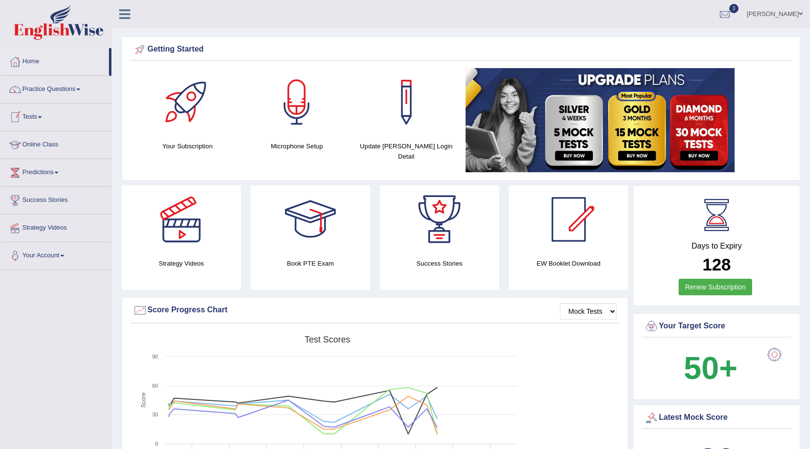
click at [45, 86] on link "Practice Questions" at bounding box center [55, 88] width 111 height 24
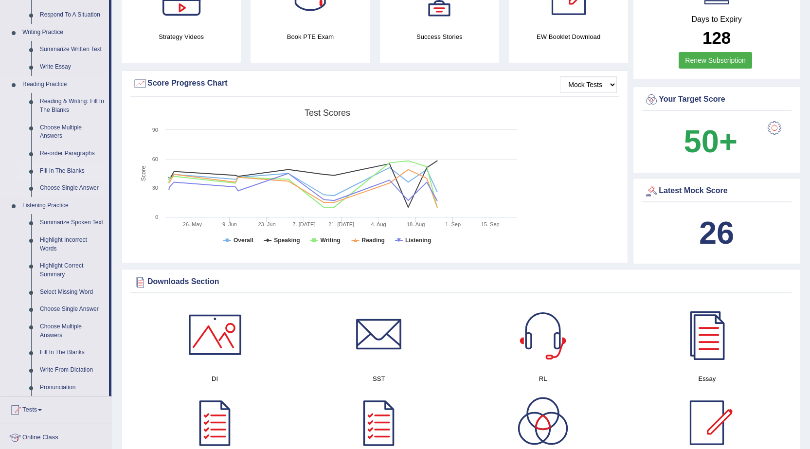
scroll to position [340, 0]
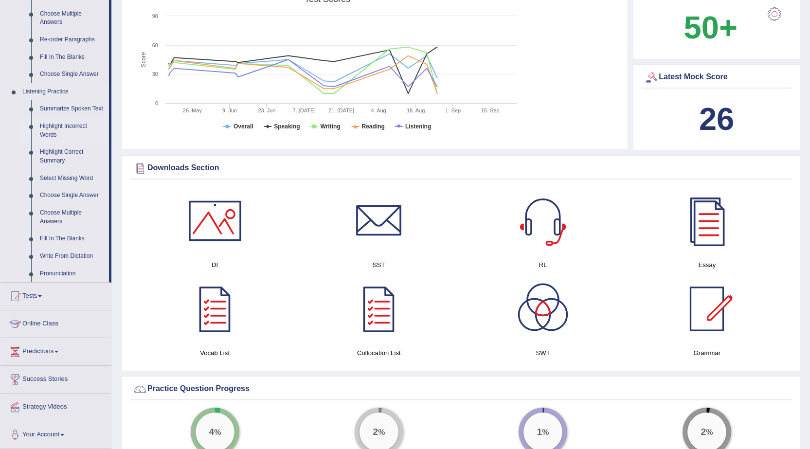
click at [76, 125] on link "Highlight Incorrect Words" at bounding box center [72, 131] width 73 height 26
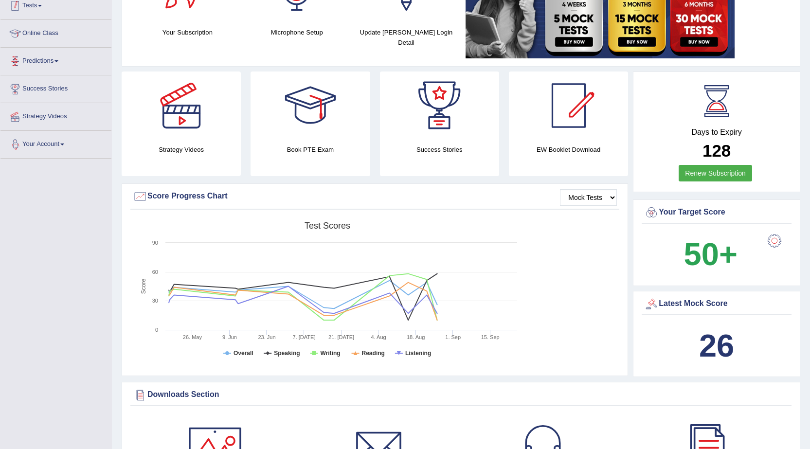
scroll to position [143, 0]
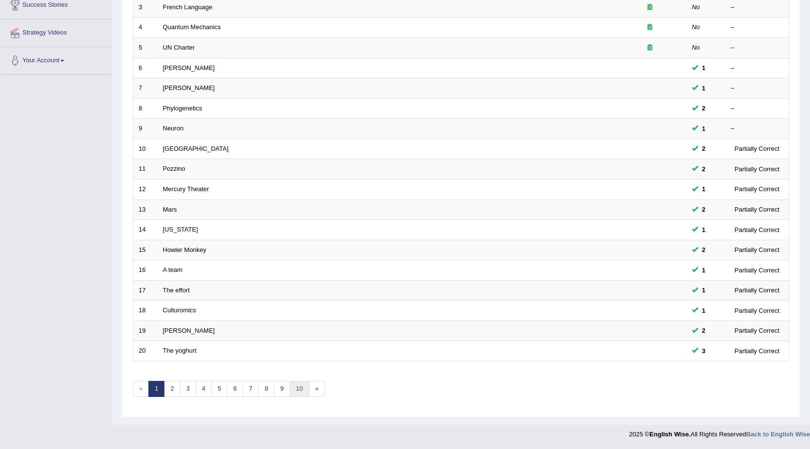
click at [301, 393] on link "10" at bounding box center [298, 389] width 19 height 16
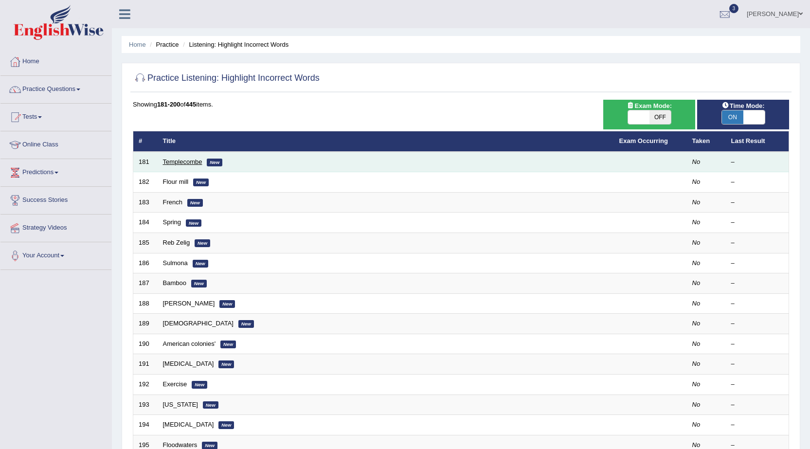
click at [198, 161] on link "Templecombe" at bounding box center [182, 161] width 39 height 7
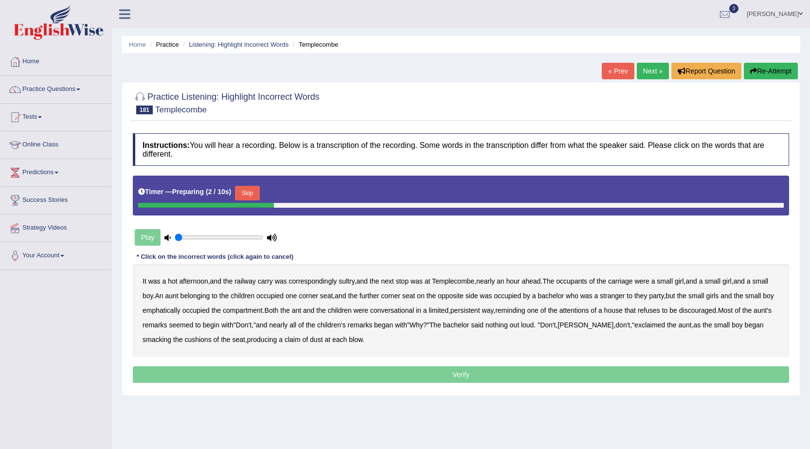
click at [252, 197] on button "Skip" at bounding box center [247, 193] width 24 height 15
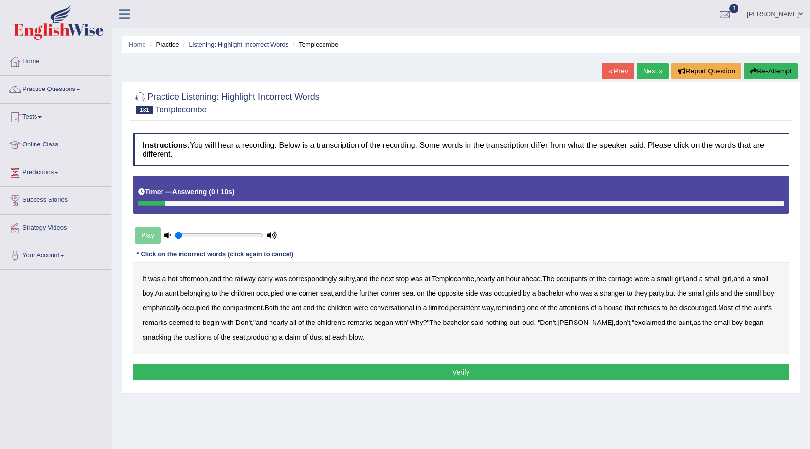
click at [748, 64] on button "Re-Attempt" at bounding box center [771, 71] width 54 height 17
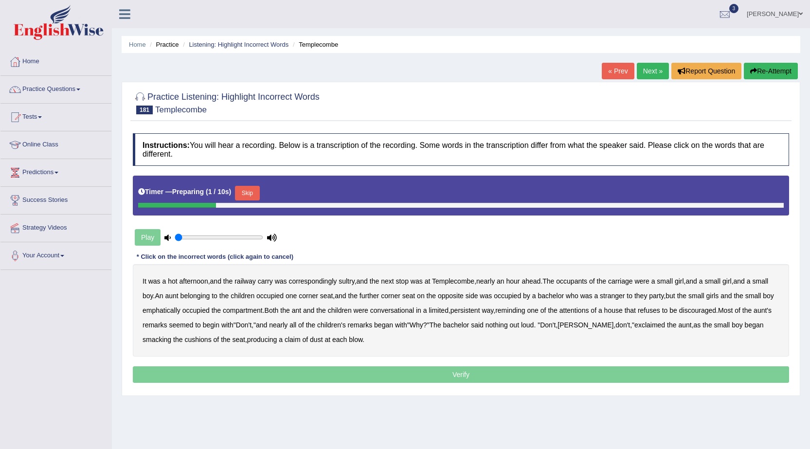
click at [240, 194] on button "Skip" at bounding box center [247, 193] width 24 height 15
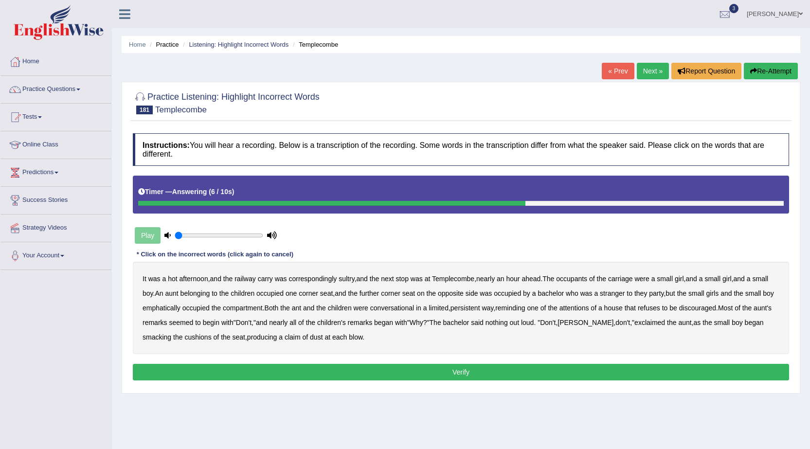
drag, startPoint x: 299, startPoint y: 340, endPoint x: 299, endPoint y: 355, distance: 14.6
click at [299, 355] on div "Instructions: You will hear a recording. Below is a transcription of the record…" at bounding box center [460, 258] width 661 height 260
click at [304, 371] on button "Verify" at bounding box center [461, 372] width 656 height 17
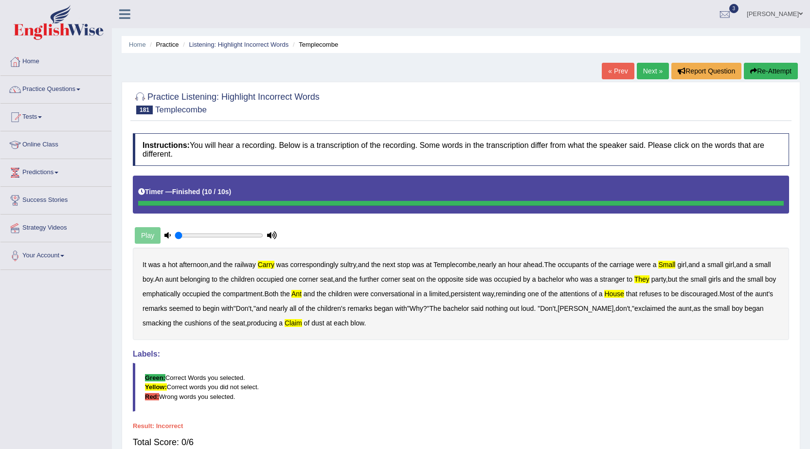
click at [643, 71] on link "Next »" at bounding box center [653, 71] width 32 height 17
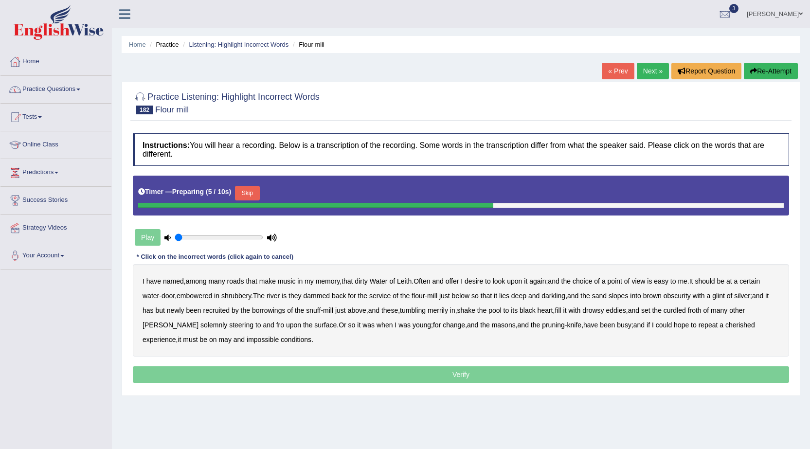
click at [781, 15] on link "[PERSON_NAME]" at bounding box center [774, 12] width 71 height 25
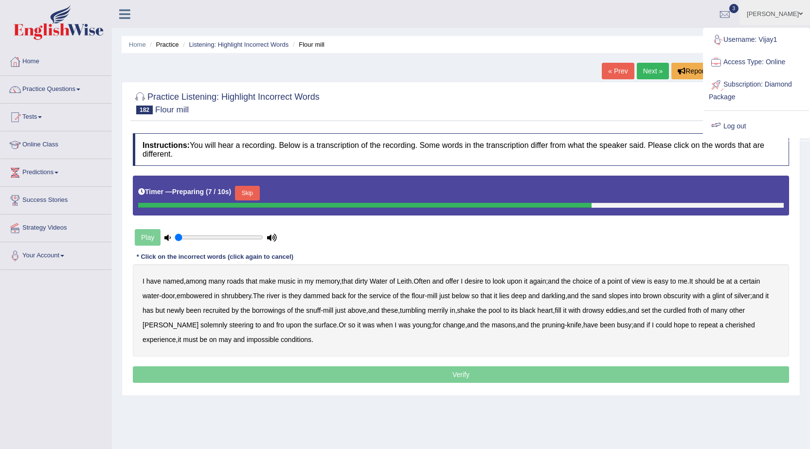
click at [734, 128] on link "Log out" at bounding box center [756, 126] width 105 height 22
